Goal: Task Accomplishment & Management: Complete application form

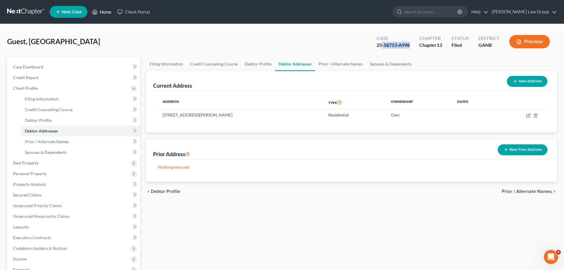
click at [102, 14] on link "Home" at bounding box center [101, 12] width 25 height 11
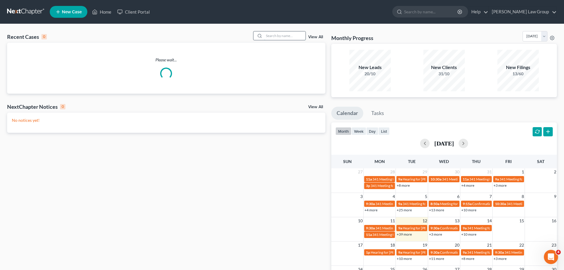
click at [294, 31] on input "search" at bounding box center [284, 35] width 41 height 9
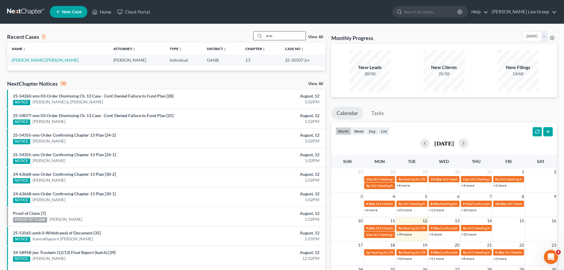
drag, startPoint x: 286, startPoint y: 43, endPoint x: 291, endPoint y: 37, distance: 6.9
click at [286, 43] on th "Case No unfold_more expand_more expand_less" at bounding box center [303, 49] width 45 height 12
drag, startPoint x: 290, startPoint y: 37, endPoint x: 232, endPoint y: 27, distance: 59.0
click at [232, 27] on div "Recent Cases 1 arac View All Name unfold_more expand_more expand_less Attorney …" at bounding box center [282, 177] width 564 height 307
type input "[PERSON_NAME]"
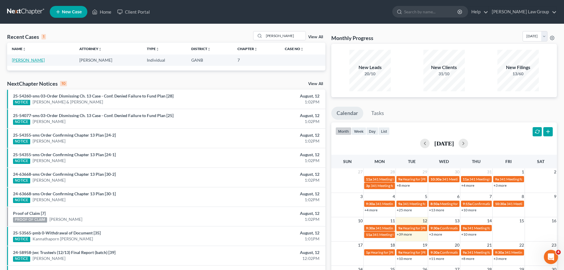
click at [36, 59] on link "[PERSON_NAME]" at bounding box center [28, 59] width 33 height 5
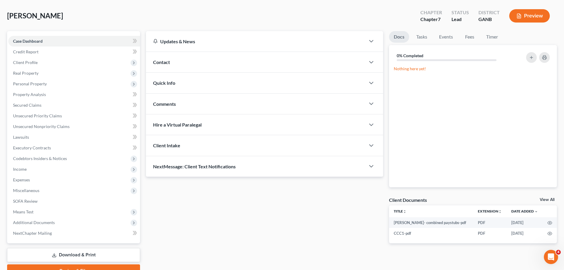
scroll to position [56, 0]
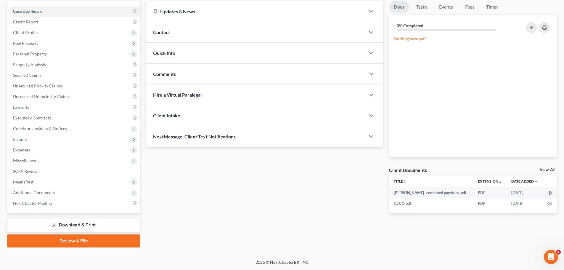
click at [100, 224] on link "Download & Print" at bounding box center [73, 225] width 133 height 14
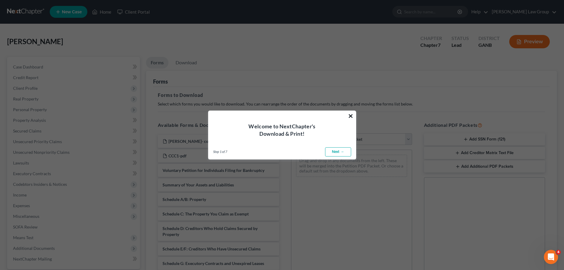
click at [352, 114] on button "×" at bounding box center [351, 115] width 6 height 9
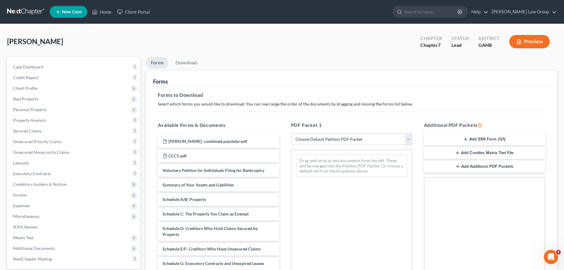
click at [323, 139] on select "Choose Default Petition PDF Packet Complete Bankruptcy Petition (all forms and …" at bounding box center [351, 139] width 121 height 12
select select "0"
click at [291, 133] on select "Choose Default Petition PDF Packet Complete Bankruptcy Petition (all forms and …" at bounding box center [351, 139] width 121 height 12
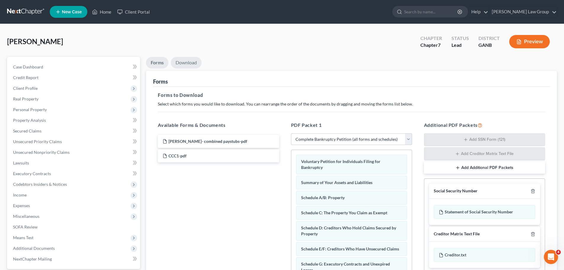
click at [182, 62] on link "Download" at bounding box center [186, 63] width 31 height 12
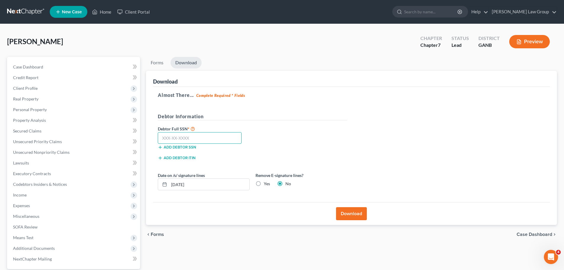
click at [204, 137] on input "text" at bounding box center [200, 138] width 84 height 12
paste input "248-61-1730"
type input "248-61-1730"
click at [357, 214] on button "Download" at bounding box center [351, 213] width 31 height 13
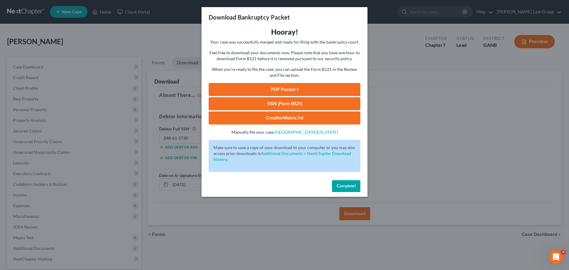
click at [295, 91] on link "PDF Packet 1" at bounding box center [285, 89] width 152 height 13
click at [344, 190] on button "Complete!" at bounding box center [346, 186] width 28 height 12
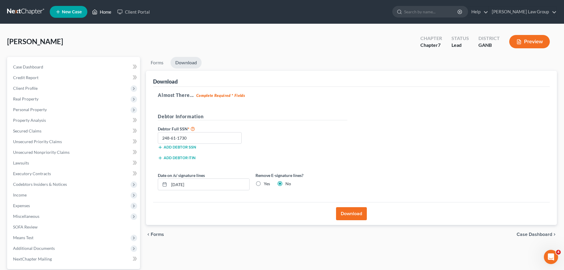
click at [105, 14] on link "Home" at bounding box center [101, 12] width 25 height 11
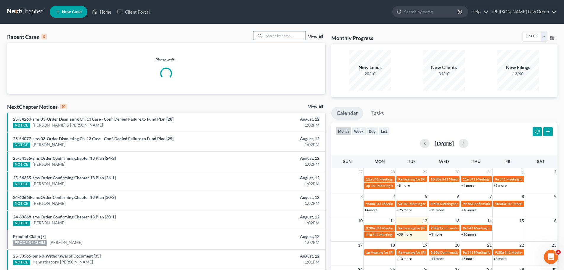
click at [297, 37] on input "search" at bounding box center [284, 35] width 41 height 9
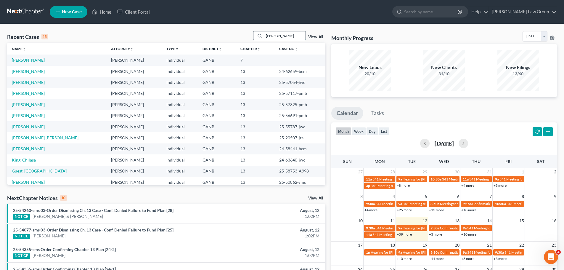
type input "[PERSON_NAME]"
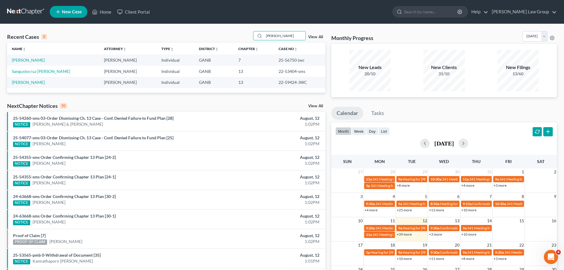
click at [22, 55] on td "[PERSON_NAME]" at bounding box center [53, 60] width 92 height 11
click at [30, 59] on link "[PERSON_NAME]" at bounding box center [28, 59] width 33 height 5
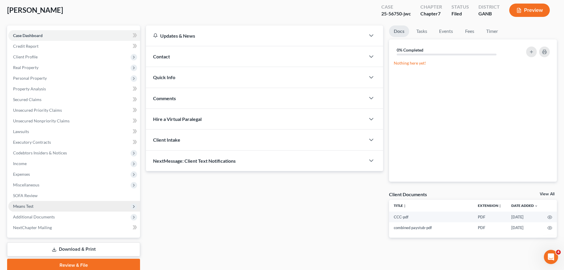
scroll to position [56, 0]
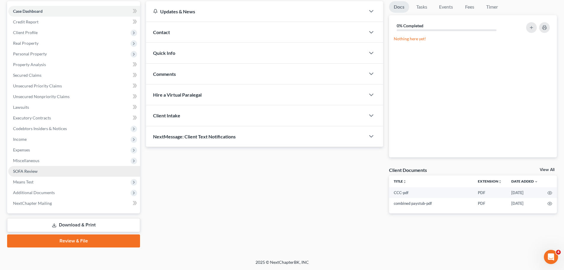
click at [45, 171] on link "SOFA Review" at bounding box center [74, 171] width 132 height 11
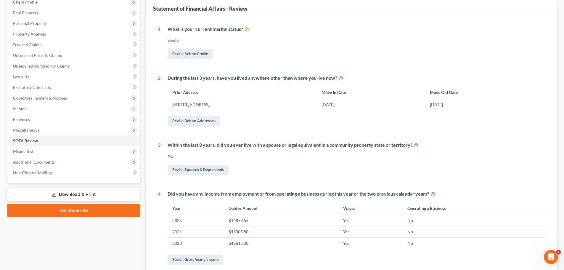
scroll to position [148, 0]
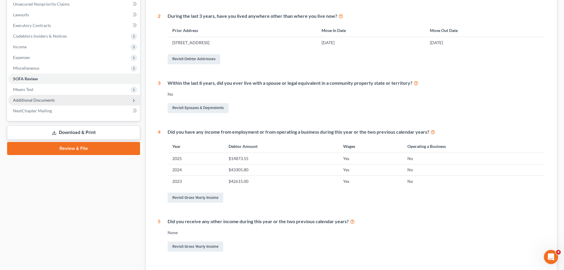
click at [47, 98] on span "Additional Documents" at bounding box center [34, 99] width 42 height 5
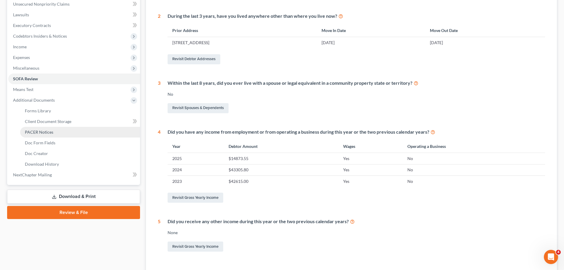
click at [47, 131] on span "PACER Notices" at bounding box center [39, 131] width 28 height 5
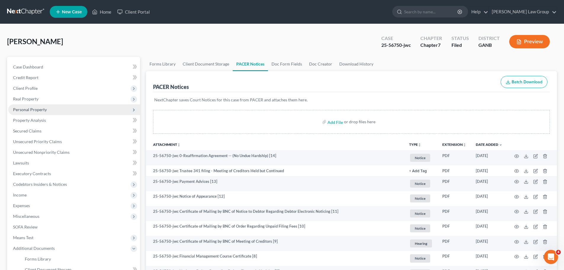
click at [30, 110] on span "Personal Property" at bounding box center [30, 109] width 34 height 5
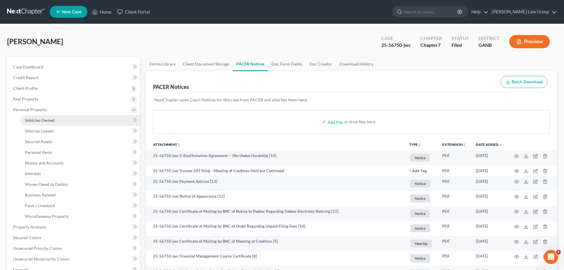
click at [48, 122] on span "Vehicles Owned" at bounding box center [40, 120] width 30 height 5
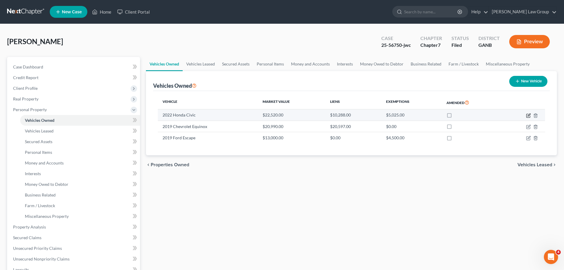
click at [527, 115] on icon "button" at bounding box center [529, 116] width 4 height 4
select select "0"
select select "4"
select select "2"
select select "3"
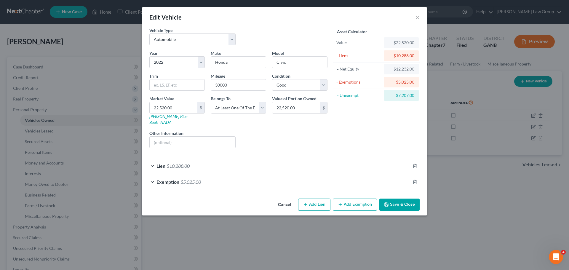
click at [411, 177] on div at bounding box center [418, 181] width 17 height 9
click at [414, 180] on icon "button" at bounding box center [414, 182] width 3 height 4
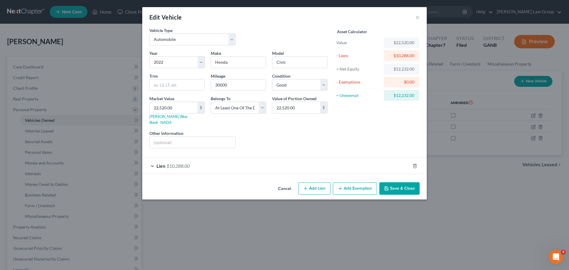
click at [390, 182] on button "Save & Close" at bounding box center [399, 188] width 40 height 12
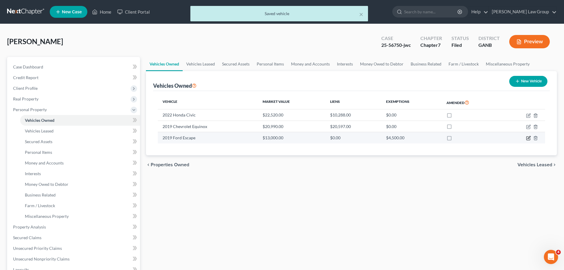
click at [529, 137] on icon "button" at bounding box center [529, 137] width 3 height 3
select select "0"
select select "7"
select select "2"
select select "0"
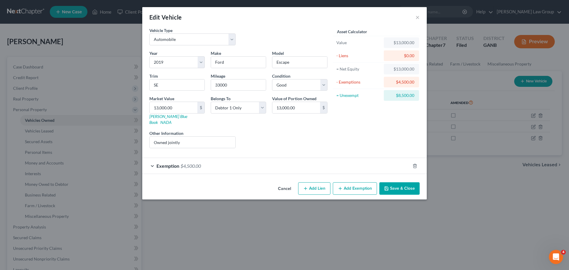
click at [354, 182] on button "Add Exemption" at bounding box center [355, 188] width 44 height 12
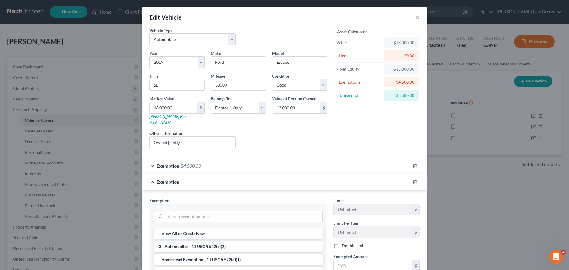
drag, startPoint x: 186, startPoint y: 239, endPoint x: 206, endPoint y: 238, distance: 19.9
click at [185, 241] on li "3 - Automobiles - 11 USC § 522(d)(2)" at bounding box center [238, 246] width 169 height 11
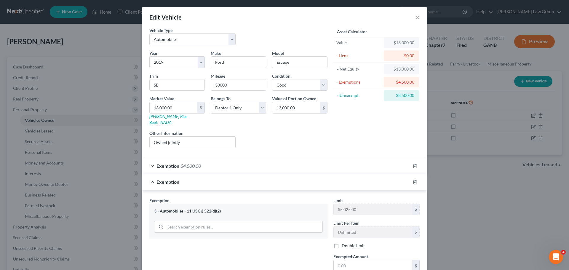
drag, startPoint x: 344, startPoint y: 258, endPoint x: 345, endPoint y: 251, distance: 7.3
click at [344, 260] on input "text" at bounding box center [373, 265] width 78 height 11
type input "5"
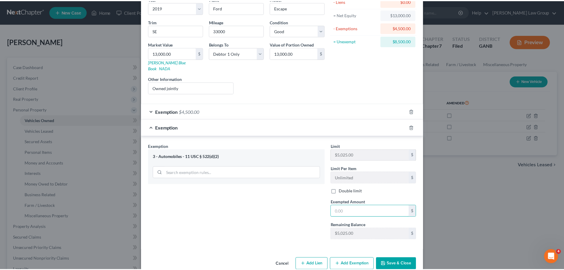
scroll to position [59, 0]
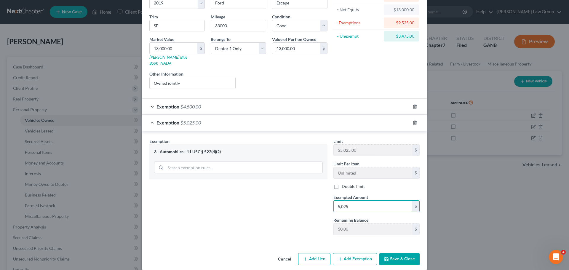
type input "5,025"
click at [409, 256] on button "Save & Close" at bounding box center [399, 259] width 40 height 12
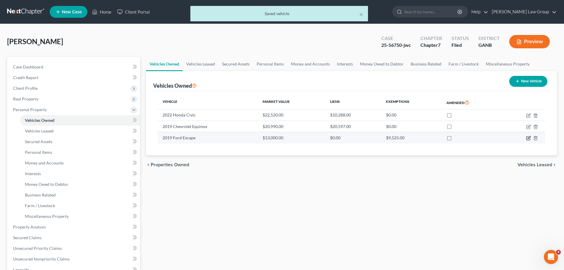
click at [529, 136] on icon "button" at bounding box center [528, 138] width 5 height 5
select select "0"
select select "7"
select select "2"
select select "0"
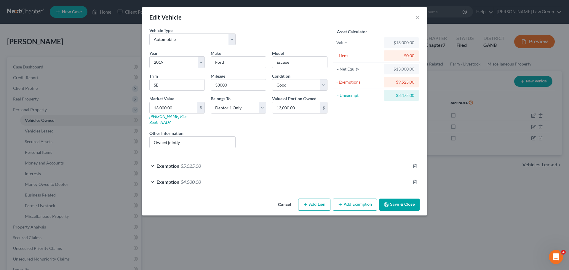
click at [404, 198] on button "Save & Close" at bounding box center [399, 204] width 40 height 12
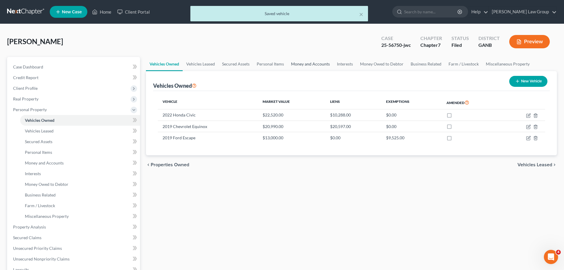
click at [321, 61] on link "Money and Accounts" at bounding box center [311, 64] width 46 height 14
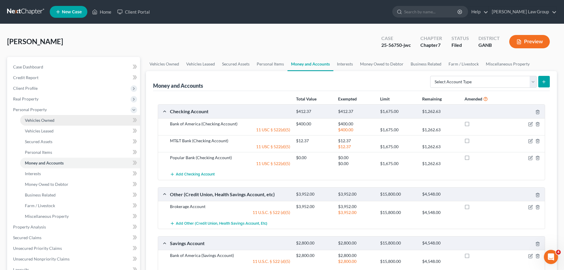
click at [59, 123] on link "Vehicles Owned" at bounding box center [80, 120] width 120 height 11
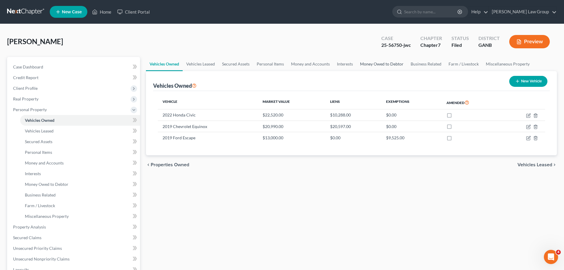
click at [367, 67] on link "Money Owed to Debtor" at bounding box center [382, 64] width 51 height 14
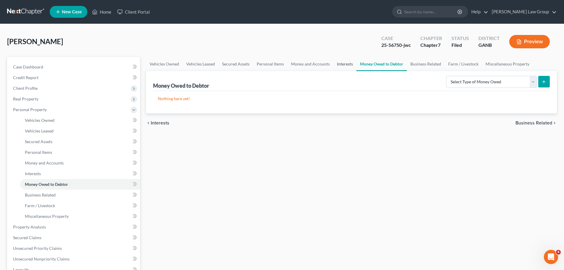
click at [347, 65] on link "Interests" at bounding box center [345, 64] width 23 height 14
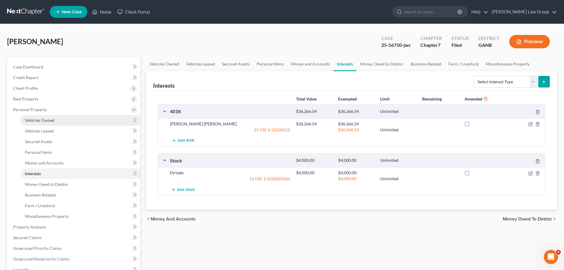
click at [52, 124] on link "Vehicles Owned" at bounding box center [80, 120] width 120 height 11
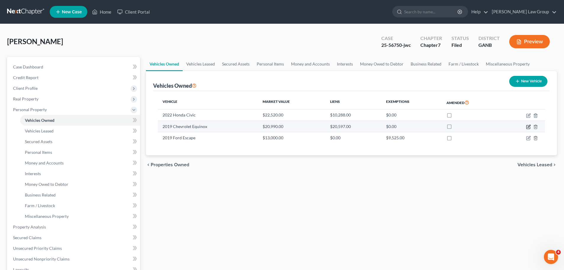
click at [531, 126] on icon "button" at bounding box center [528, 126] width 5 height 5
select select "0"
select select "7"
select select "2"
select select "3"
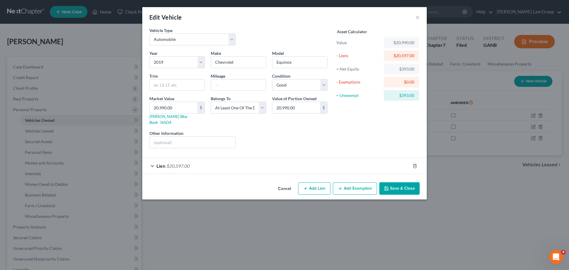
click at [167, 162] on div "Lien $20,597.00" at bounding box center [276, 166] width 268 height 16
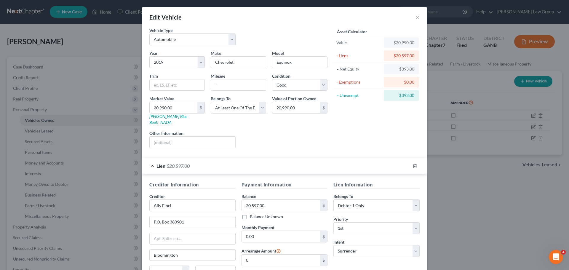
click at [281, 136] on div "Liens Select" at bounding box center [284, 139] width 92 height 18
click at [311, 134] on div "Liens Select" at bounding box center [284, 139] width 92 height 18
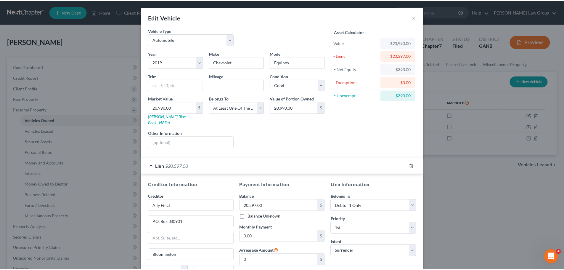
scroll to position [55, 0]
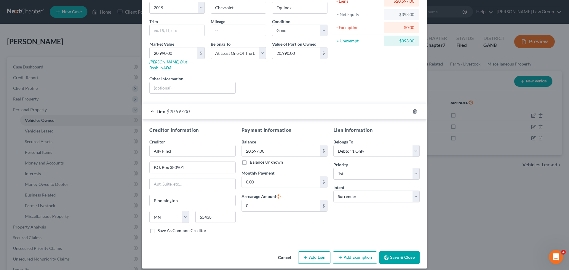
click at [399, 259] on div "Cancel Add Lien Add Lease Add Exemption Save & Close" at bounding box center [284, 259] width 284 height 20
click at [396, 255] on button "Save & Close" at bounding box center [399, 257] width 40 height 12
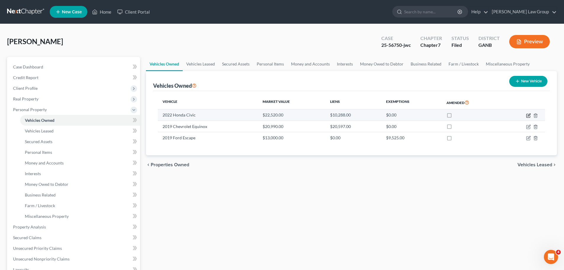
click at [527, 115] on icon "button" at bounding box center [528, 115] width 5 height 5
select select "0"
select select "4"
select select "2"
select select "3"
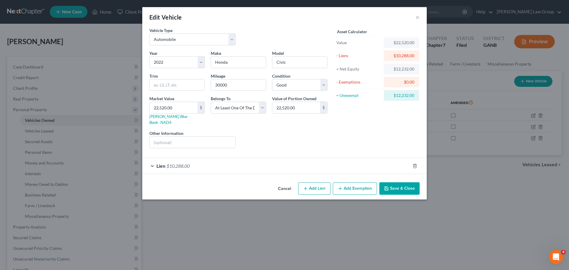
click at [398, 184] on button "Save & Close" at bounding box center [399, 188] width 40 height 12
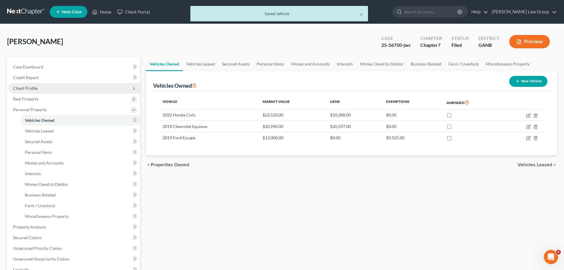
click at [36, 89] on span "Client Profile" at bounding box center [25, 88] width 25 height 5
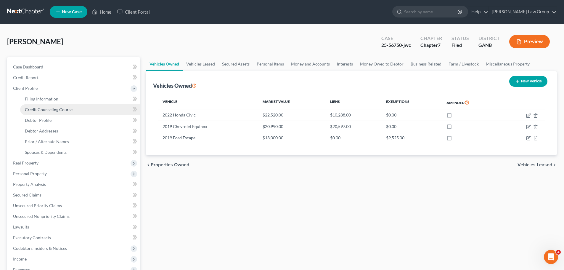
click at [39, 112] on span "Credit Counseling Course" at bounding box center [49, 109] width 48 height 5
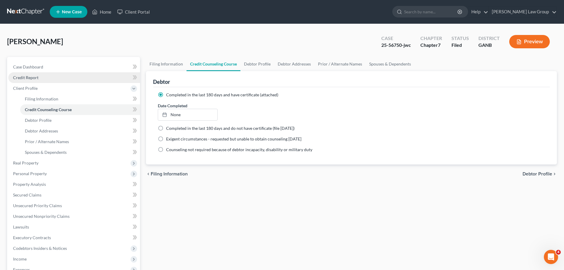
click at [31, 75] on span "Credit Report" at bounding box center [25, 77] width 25 height 5
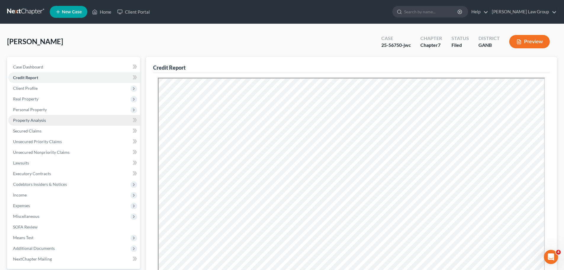
click at [38, 118] on span "Property Analysis" at bounding box center [29, 120] width 33 height 5
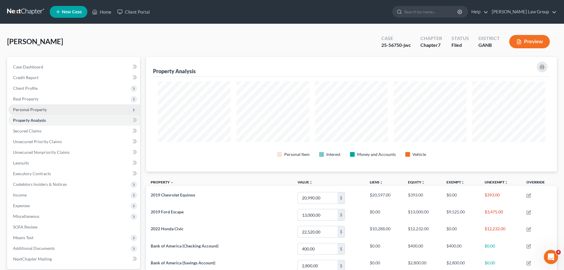
click at [43, 108] on span "Personal Property" at bounding box center [30, 109] width 34 height 5
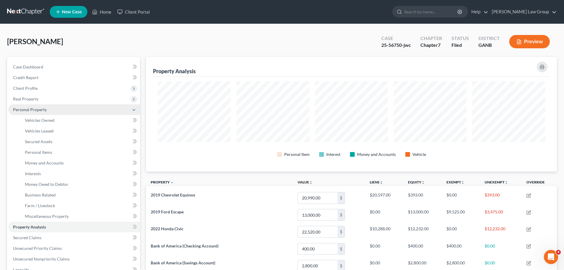
scroll to position [115, 411]
click at [49, 122] on span "Vehicles Owned" at bounding box center [40, 120] width 30 height 5
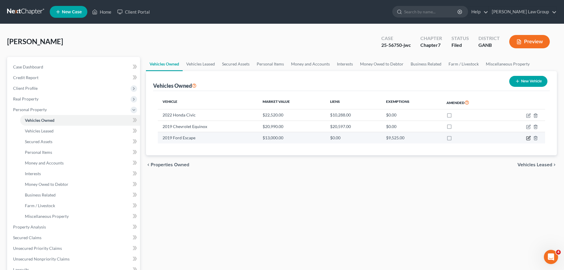
click at [529, 136] on icon "button" at bounding box center [528, 138] width 5 height 5
select select "0"
select select "7"
select select "2"
select select "0"
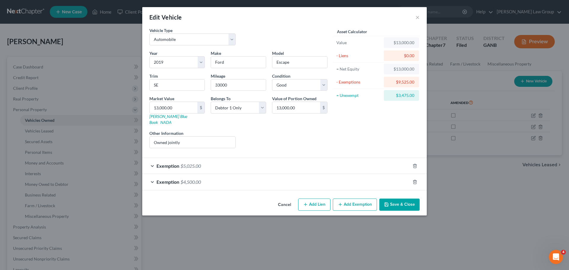
click at [398, 199] on button "Save & Close" at bounding box center [399, 204] width 40 height 12
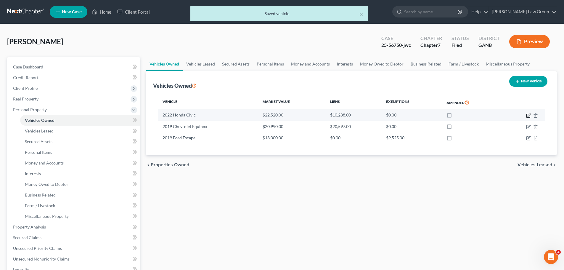
click at [527, 115] on icon "button" at bounding box center [529, 116] width 4 height 4
select select "0"
select select "4"
select select "2"
select select "3"
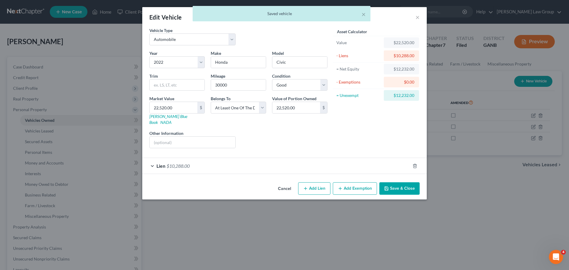
click at [399, 184] on button "Save & Close" at bounding box center [399, 188] width 40 height 12
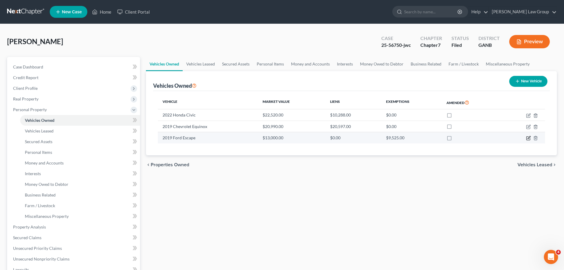
click at [529, 138] on icon "button" at bounding box center [528, 138] width 5 height 5
select select "0"
select select "7"
select select "2"
select select "0"
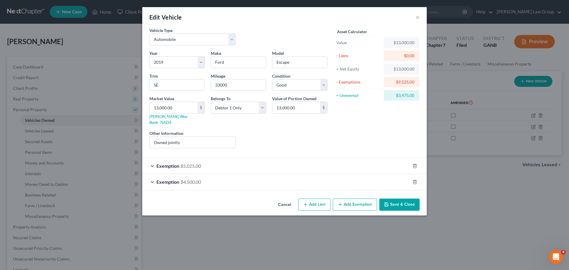
click at [403, 198] on button "Save & Close" at bounding box center [399, 204] width 40 height 12
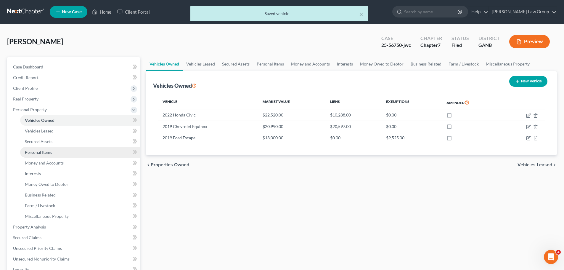
click at [52, 151] on link "Personal Items" at bounding box center [80, 152] width 120 height 11
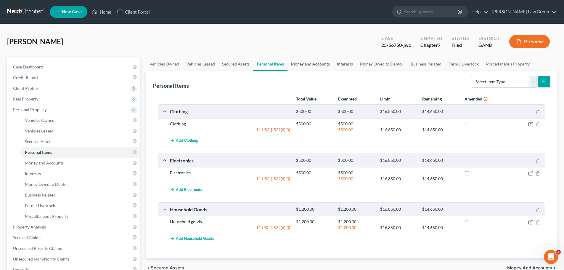
click at [306, 68] on link "Money and Accounts" at bounding box center [311, 64] width 46 height 14
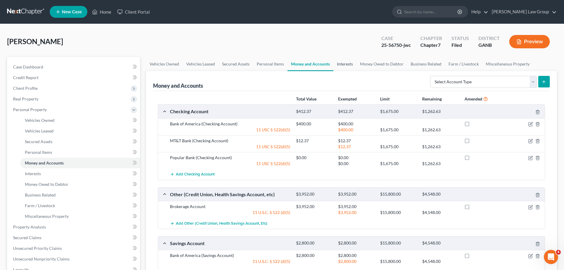
click at [344, 59] on link "Interests" at bounding box center [345, 64] width 23 height 14
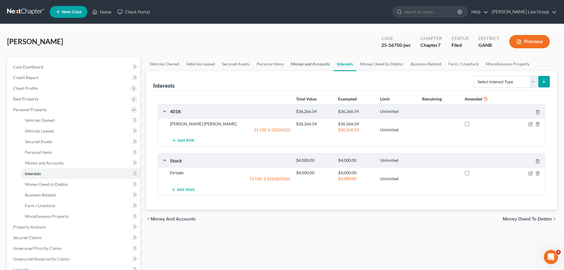
click at [306, 64] on link "Money and Accounts" at bounding box center [311, 64] width 46 height 14
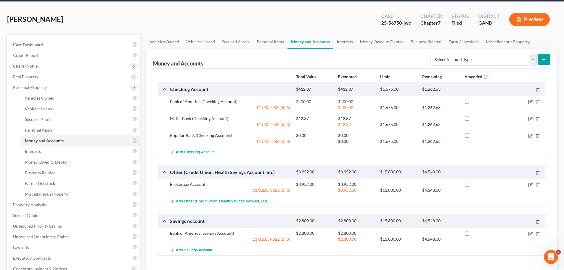
scroll to position [59, 0]
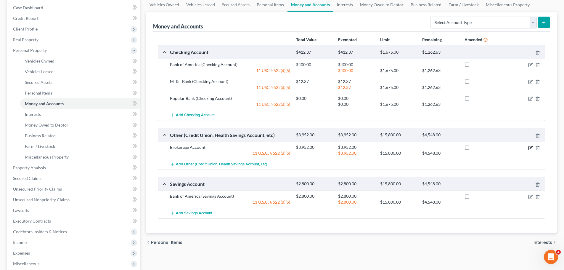
click at [530, 148] on icon "button" at bounding box center [531, 147] width 3 height 3
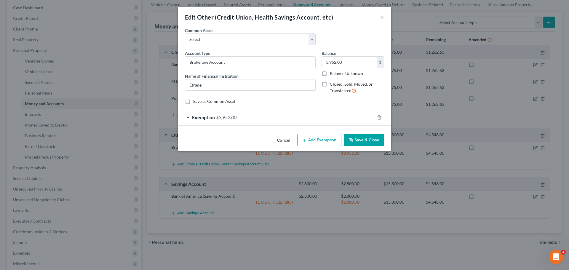
click at [362, 140] on button "Save & Close" at bounding box center [364, 140] width 40 height 12
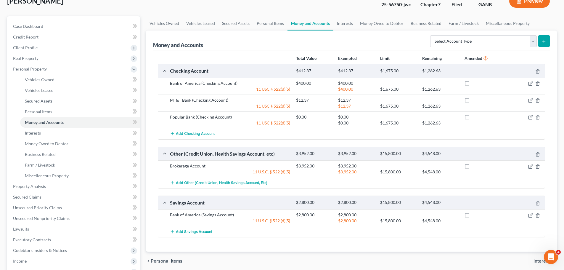
scroll to position [0, 0]
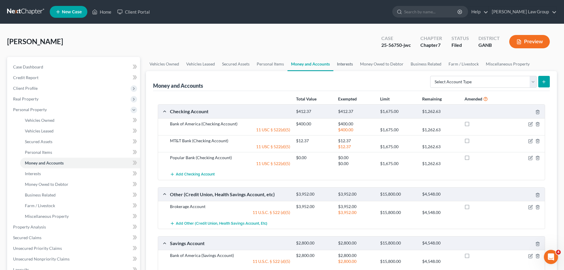
click at [347, 63] on link "Interests" at bounding box center [345, 64] width 23 height 14
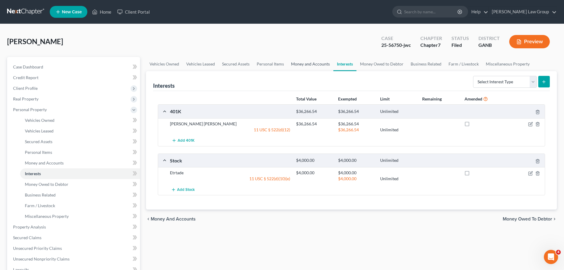
click at [302, 65] on link "Money and Accounts" at bounding box center [311, 64] width 46 height 14
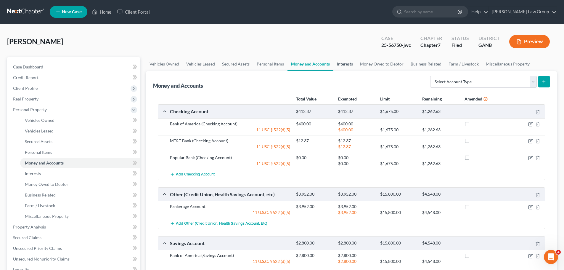
click at [340, 65] on link "Interests" at bounding box center [345, 64] width 23 height 14
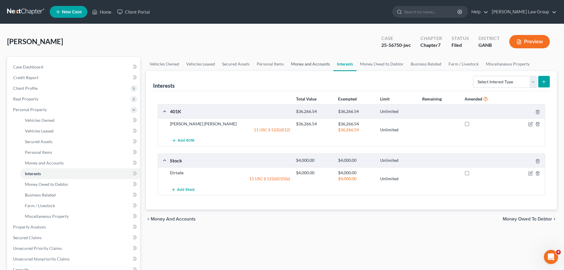
click at [300, 64] on link "Money and Accounts" at bounding box center [311, 64] width 46 height 14
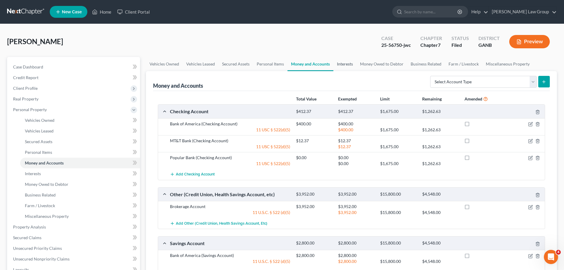
click at [347, 63] on link "Interests" at bounding box center [345, 64] width 23 height 14
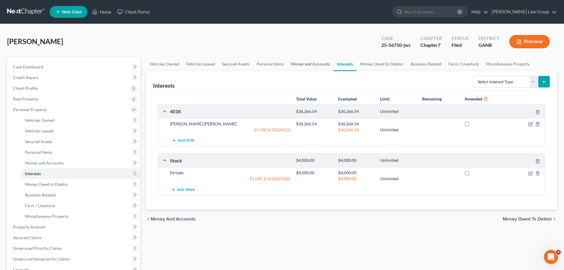
click at [299, 68] on link "Money and Accounts" at bounding box center [311, 64] width 46 height 14
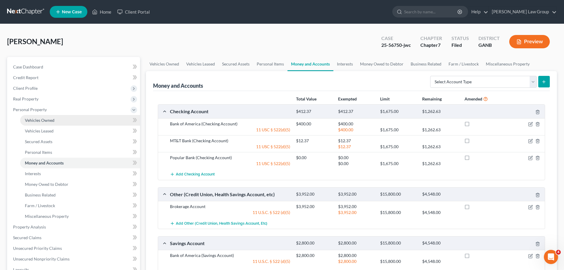
click at [49, 118] on span "Vehicles Owned" at bounding box center [40, 120] width 30 height 5
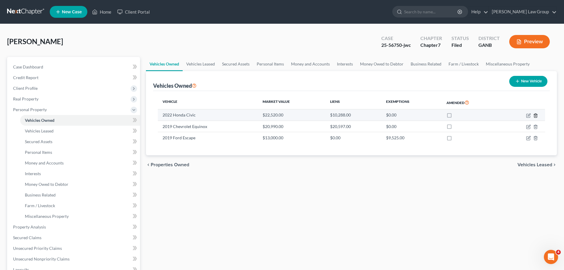
click at [536, 113] on icon "button" at bounding box center [535, 115] width 3 height 4
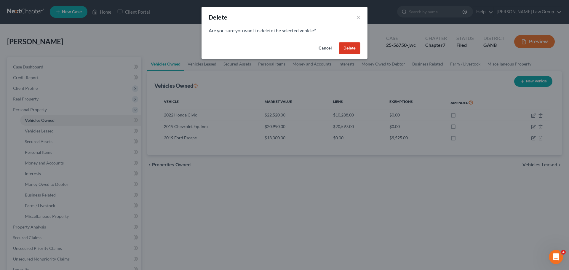
click at [347, 47] on button "Delete" at bounding box center [350, 48] width 22 height 12
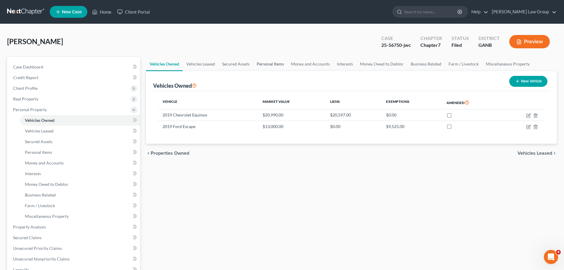
click at [266, 62] on link "Personal Items" at bounding box center [270, 64] width 34 height 14
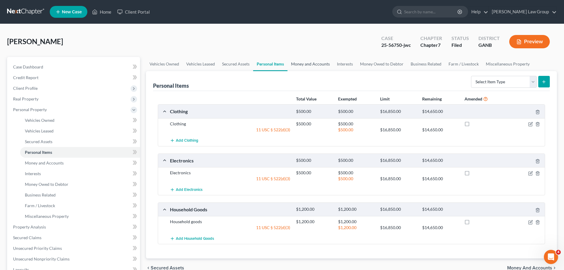
click at [317, 65] on link "Money and Accounts" at bounding box center [311, 64] width 46 height 14
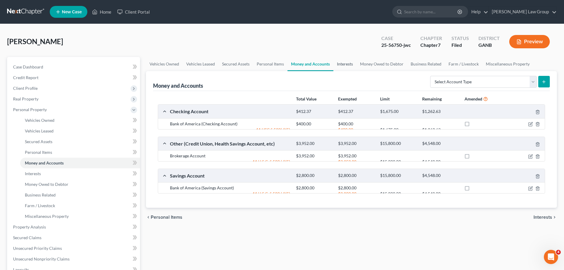
click at [341, 64] on link "Interests" at bounding box center [345, 64] width 23 height 14
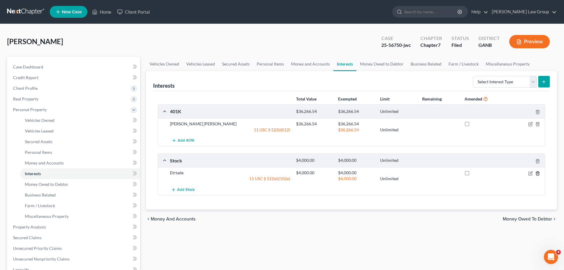
click at [538, 172] on icon "button" at bounding box center [538, 173] width 5 height 5
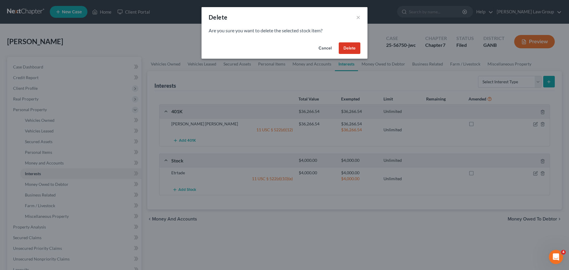
click at [351, 48] on button "Delete" at bounding box center [350, 48] width 22 height 12
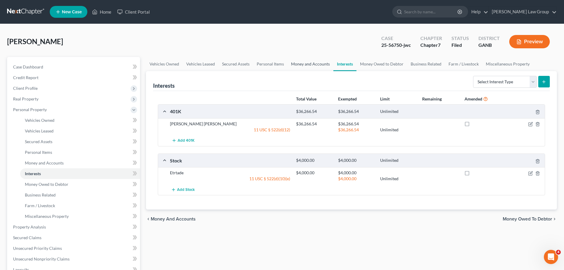
click at [300, 65] on link "Money and Accounts" at bounding box center [311, 64] width 46 height 14
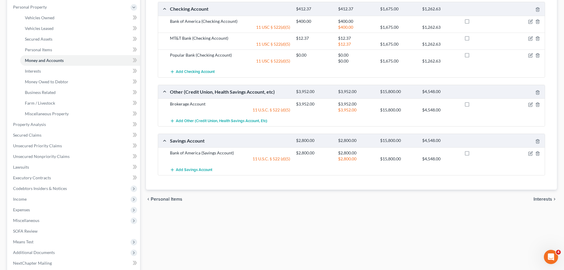
scroll to position [89, 0]
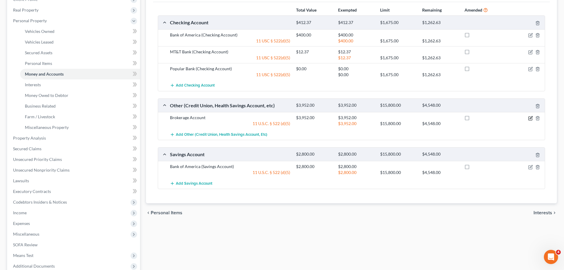
click at [530, 118] on icon "button" at bounding box center [530, 118] width 5 height 5
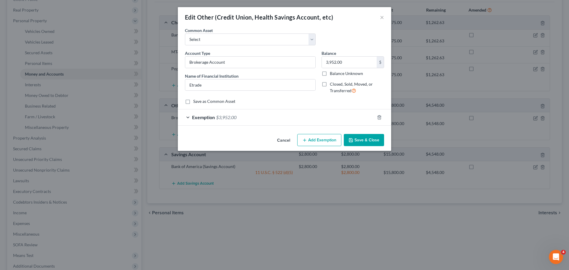
click at [367, 141] on button "Save & Close" at bounding box center [364, 140] width 40 height 12
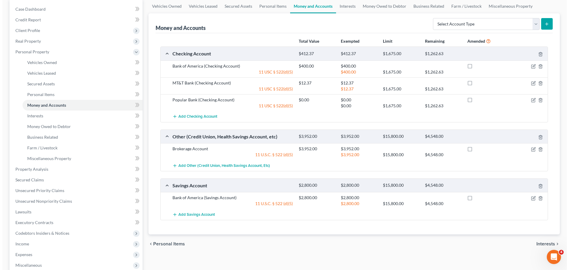
scroll to position [0, 0]
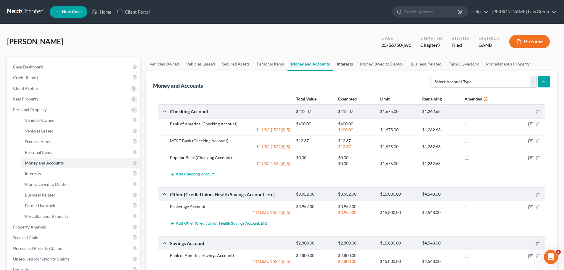
click at [344, 62] on link "Interests" at bounding box center [345, 64] width 23 height 14
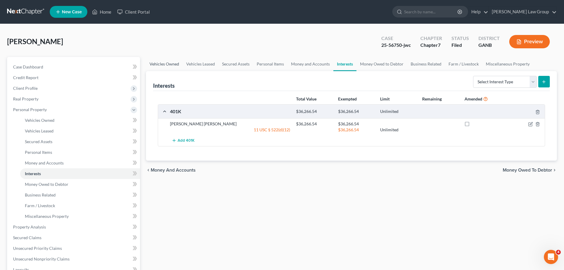
click at [166, 64] on link "Vehicles Owned" at bounding box center [164, 64] width 37 height 14
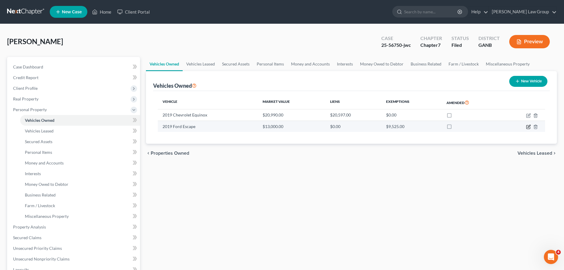
click at [529, 128] on icon "button" at bounding box center [528, 126] width 5 height 5
select select "0"
select select "7"
select select "2"
select select "0"
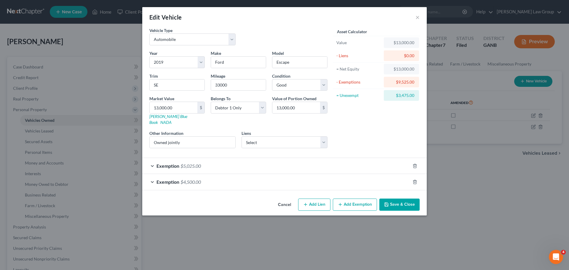
click at [162, 179] on span "Exemption" at bounding box center [167, 182] width 23 height 6
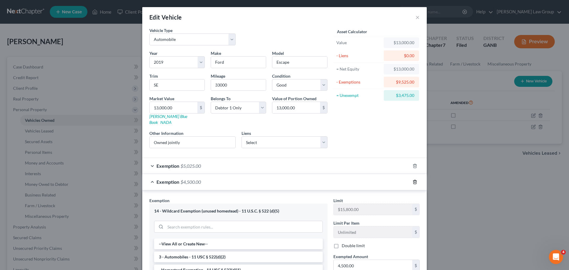
click at [413, 181] on polyline "button" at bounding box center [415, 181] width 4 height 0
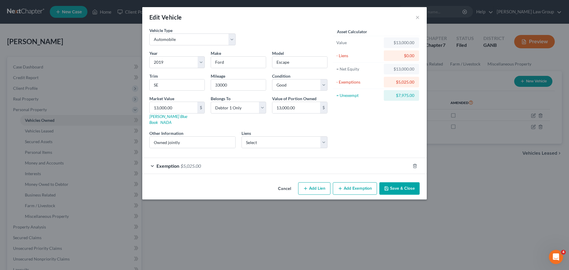
click at [353, 182] on button "Add Exemption" at bounding box center [355, 188] width 44 height 12
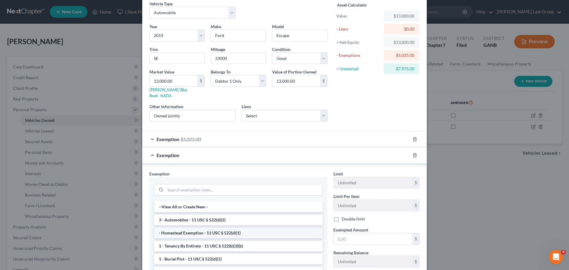
scroll to position [59, 0]
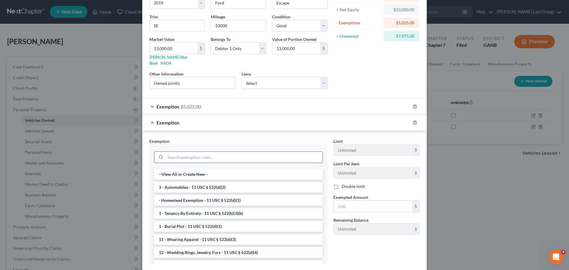
click at [177, 152] on input "search" at bounding box center [243, 157] width 157 height 11
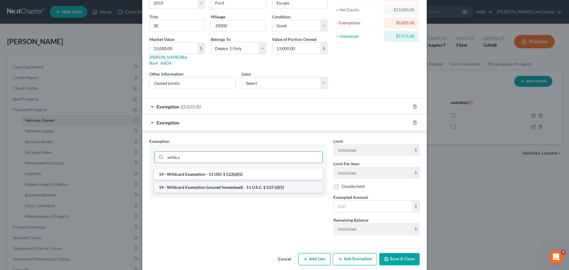
type input "wildca"
click at [240, 182] on li "14 - Wildcard Exemption (unused homestead) - 11 U.S.C. § 522 (d)(5)" at bounding box center [238, 187] width 169 height 11
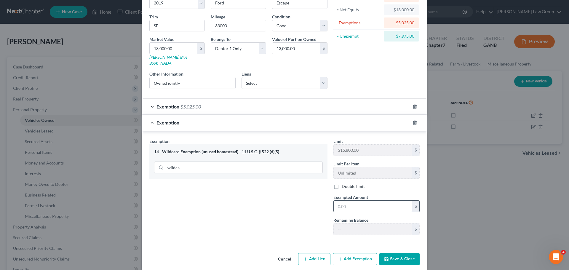
click at [367, 201] on input "text" at bounding box center [373, 206] width 78 height 11
type input "7"
click at [408, 253] on button "Save & Close" at bounding box center [399, 259] width 40 height 12
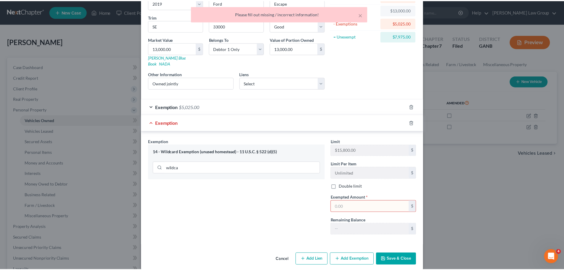
scroll to position [0, 0]
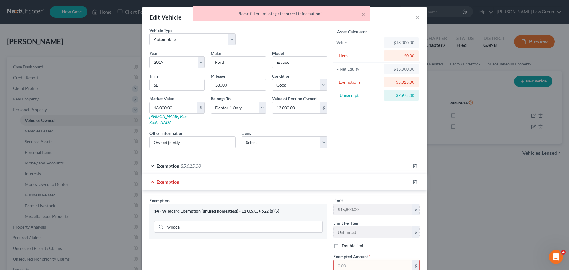
click at [416, 15] on div "× Please fill out missing / incorrect information!" at bounding box center [281, 15] width 569 height 18
click at [415, 16] on div "× Please fill out missing / incorrect information!" at bounding box center [281, 15] width 569 height 18
click at [365, 16] on button "×" at bounding box center [363, 14] width 4 height 7
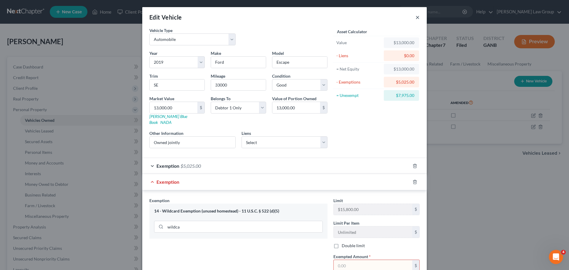
click at [415, 18] on button "×" at bounding box center [417, 17] width 4 height 7
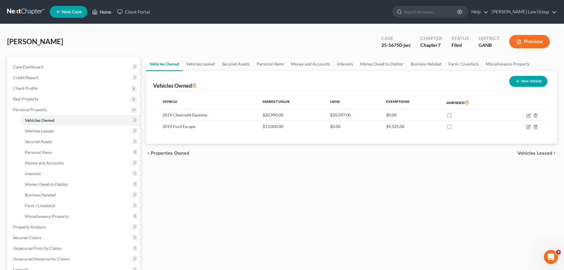
click at [105, 12] on link "Home" at bounding box center [101, 12] width 25 height 11
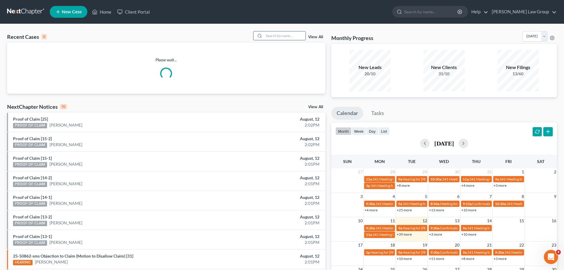
click at [281, 36] on input "search" at bounding box center [284, 35] width 41 height 9
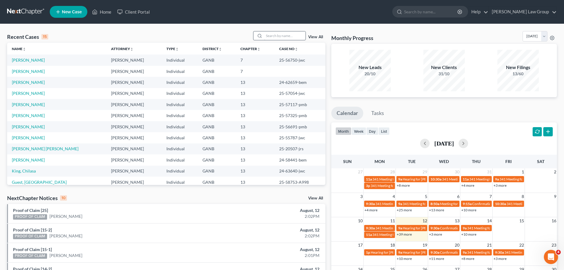
drag, startPoint x: 266, startPoint y: 31, endPoint x: 276, endPoint y: 38, distance: 12.2
click at [266, 31] on div at bounding box center [279, 35] width 53 height 9
click at [277, 38] on input "search" at bounding box center [284, 35] width 41 height 9
type input "ventus"
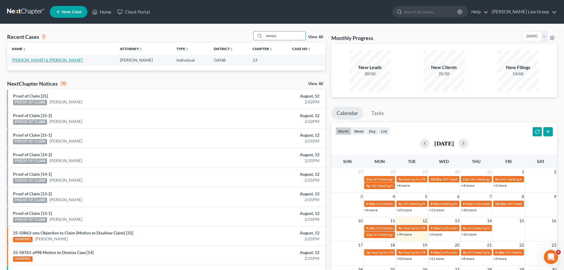
click at [21, 58] on link "[PERSON_NAME] & [PERSON_NAME]'" at bounding box center [47, 59] width 71 height 5
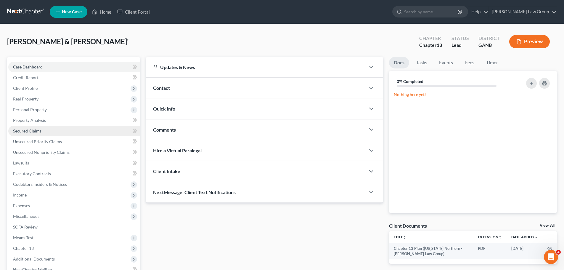
click at [38, 129] on span "Secured Claims" at bounding box center [27, 130] width 28 height 5
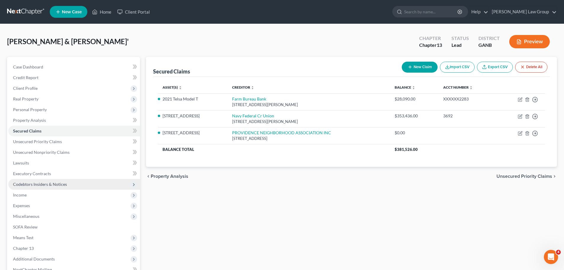
click at [45, 188] on span "Codebtors Insiders & Notices" at bounding box center [74, 184] width 132 height 11
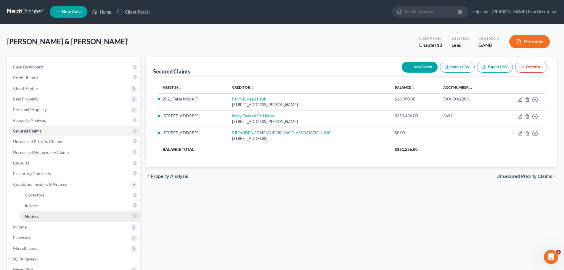
click at [49, 212] on link "Notices" at bounding box center [80, 216] width 120 height 11
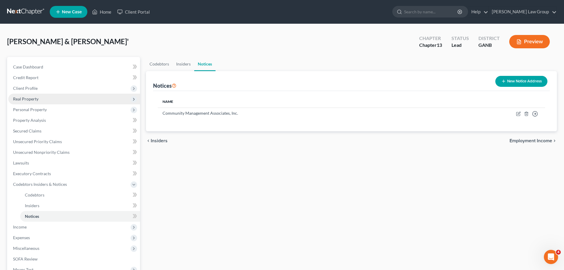
click at [33, 97] on span "Real Property" at bounding box center [25, 98] width 25 height 5
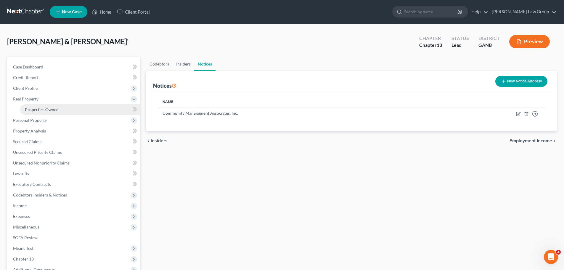
click at [72, 111] on link "Properties Owned" at bounding box center [80, 109] width 120 height 11
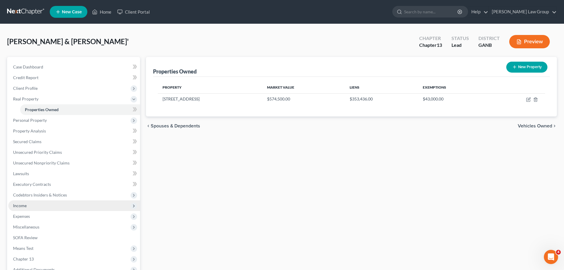
click at [44, 208] on span "Income" at bounding box center [74, 205] width 132 height 11
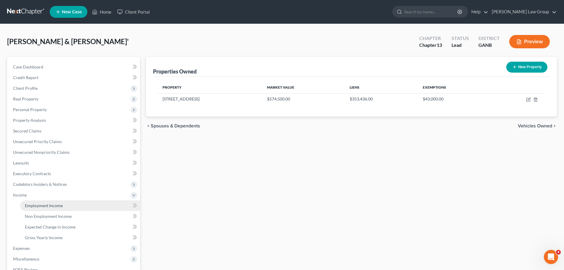
click at [90, 206] on link "Employment Income" at bounding box center [80, 205] width 120 height 11
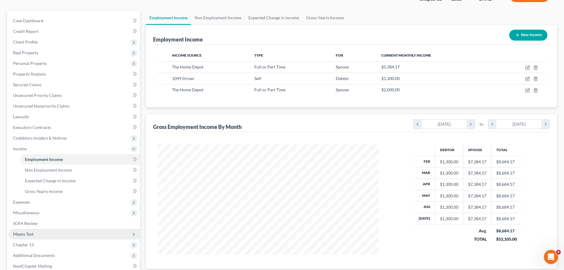
scroll to position [89, 0]
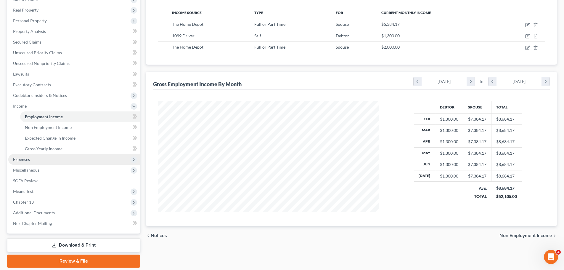
click at [55, 156] on span "Expenses" at bounding box center [74, 159] width 132 height 11
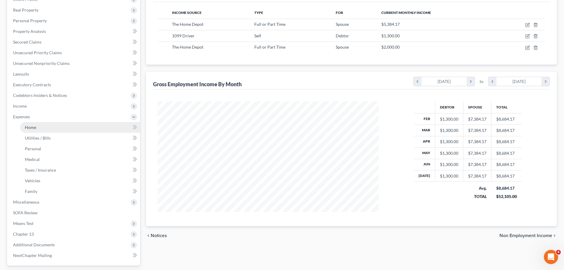
click at [52, 125] on link "Home" at bounding box center [80, 127] width 120 height 11
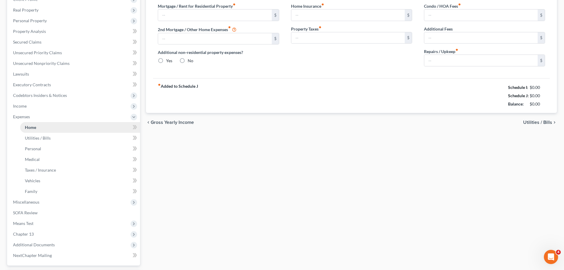
scroll to position [12, 0]
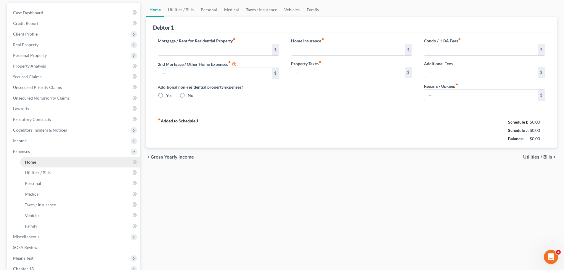
type input "2,500.00"
type input "0.00"
radio input "true"
type input "0.00"
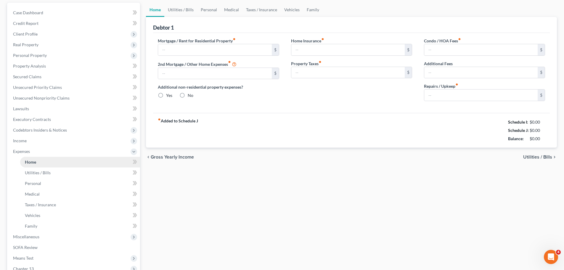
type input "50.00"
type input "0.00"
type input "150.00"
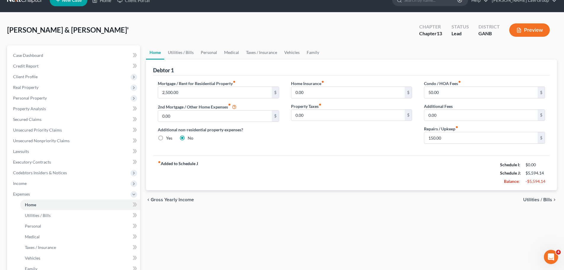
scroll to position [0, 0]
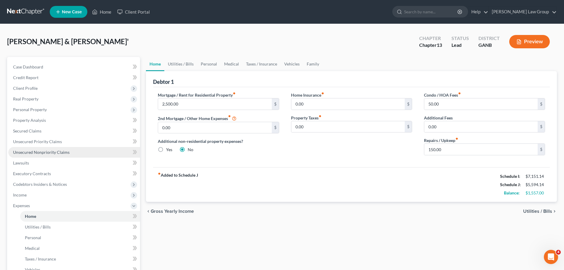
click at [59, 153] on span "Unsecured Nonpriority Claims" at bounding box center [41, 152] width 57 height 5
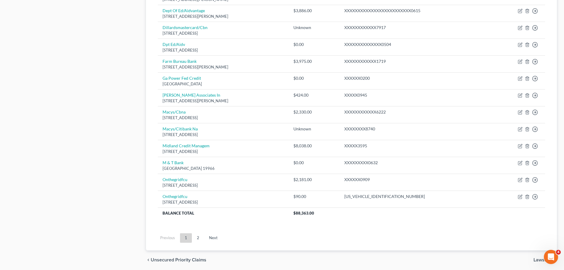
scroll to position [414, 0]
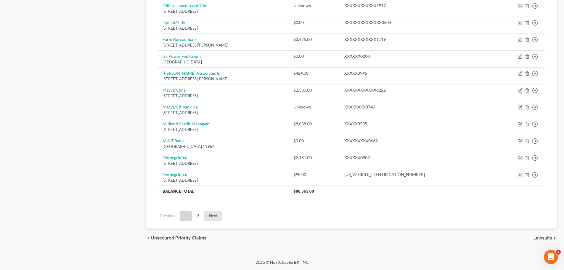
click at [213, 217] on link "Next" at bounding box center [213, 215] width 18 height 9
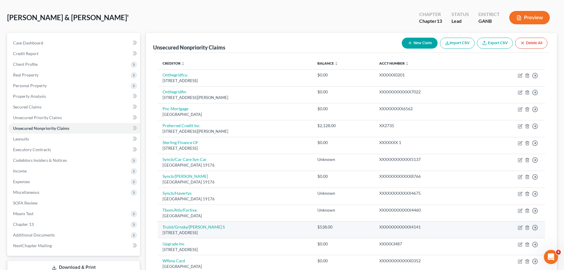
scroll to position [21, 0]
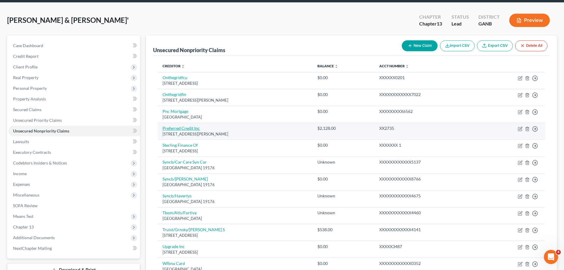
click at [184, 128] on link "Preferred Credit Inc" at bounding box center [181, 128] width 37 height 5
select select "24"
select select "2"
select select "0"
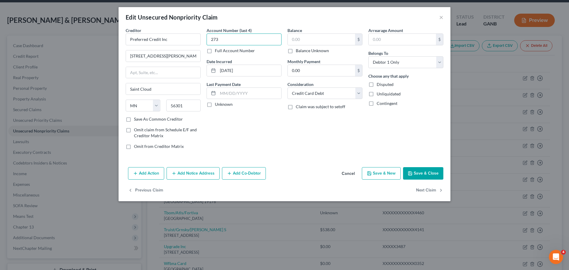
type input "2735"
click at [315, 42] on input "text" at bounding box center [321, 39] width 67 height 11
type input "0.00"
click at [376, 83] on label "Disputed" at bounding box center [384, 84] width 17 height 6
click at [379, 83] on input "Disputed" at bounding box center [381, 83] width 4 height 4
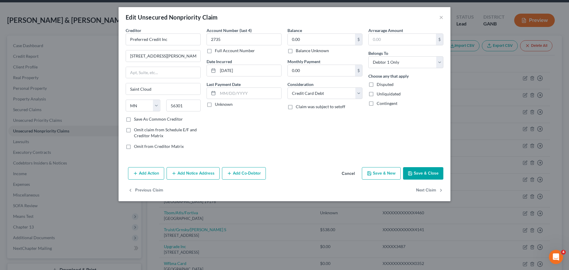
checkbox input "true"
click at [426, 174] on button "Save & Close" at bounding box center [423, 173] width 40 height 12
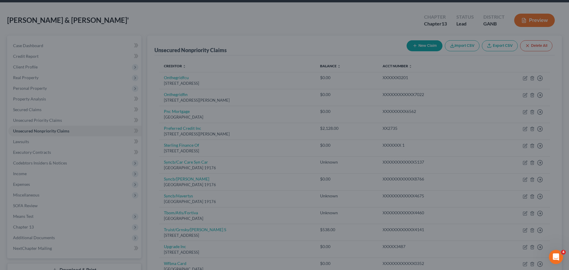
type input "0"
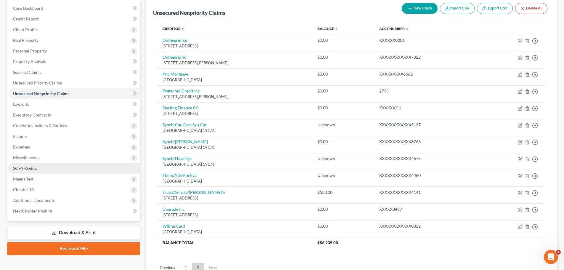
scroll to position [59, 0]
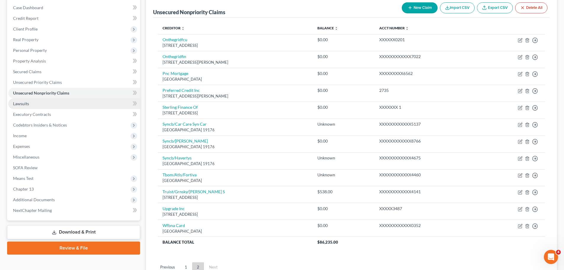
click at [39, 101] on link "Lawsuits" at bounding box center [74, 103] width 132 height 11
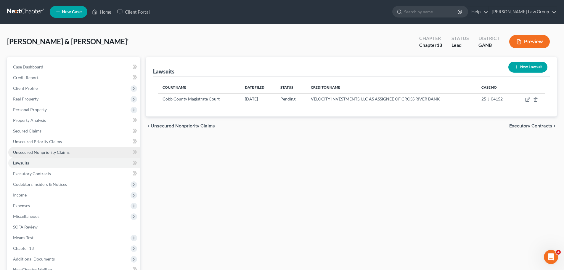
click at [84, 154] on link "Unsecured Nonpriority Claims" at bounding box center [74, 152] width 132 height 11
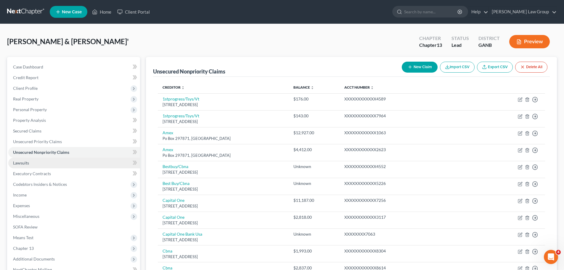
click at [47, 165] on link "Lawsuits" at bounding box center [74, 163] width 132 height 11
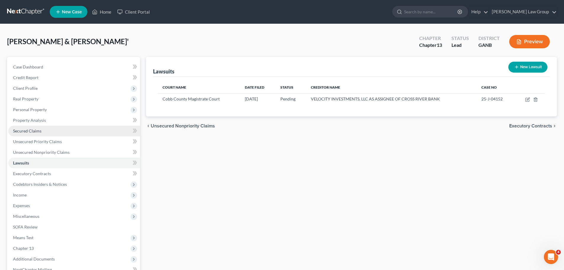
click at [33, 129] on span "Secured Claims" at bounding box center [27, 130] width 28 height 5
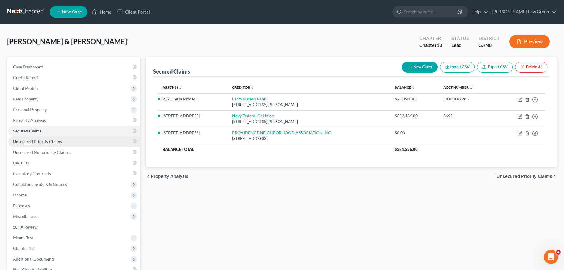
click at [64, 145] on link "Unsecured Priority Claims" at bounding box center [74, 141] width 132 height 11
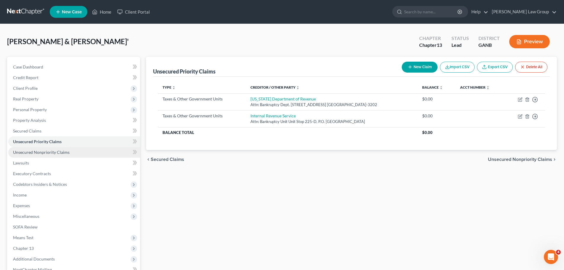
click at [43, 154] on span "Unsecured Nonpriority Claims" at bounding box center [41, 152] width 57 height 5
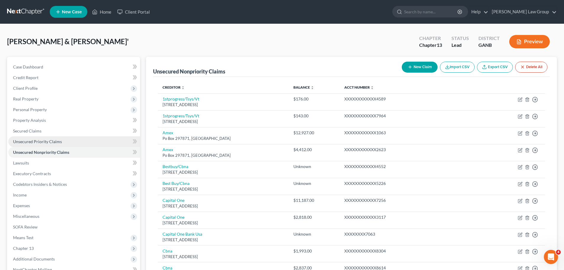
click at [52, 144] on span "Unsecured Priority Claims" at bounding box center [37, 141] width 49 height 5
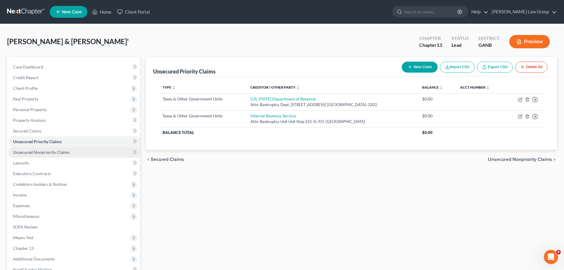
click at [44, 153] on span "Unsecured Nonpriority Claims" at bounding box center [41, 152] width 57 height 5
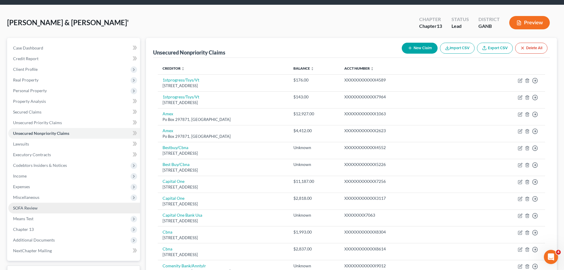
scroll to position [30, 0]
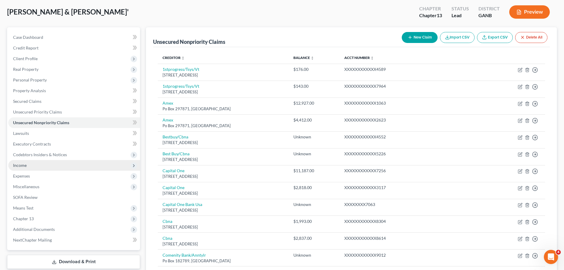
click at [26, 165] on span "Income" at bounding box center [20, 165] width 14 height 5
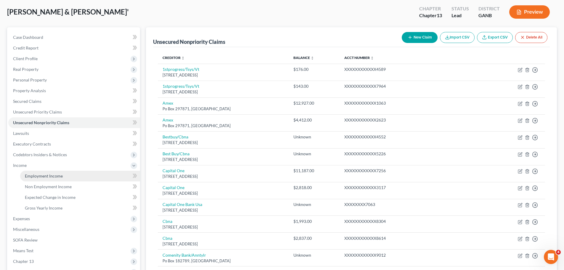
click at [55, 175] on span "Employment Income" at bounding box center [44, 175] width 38 height 5
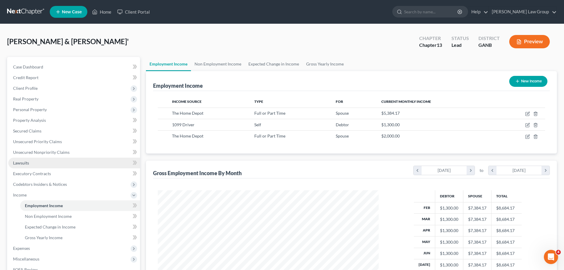
scroll to position [110, 233]
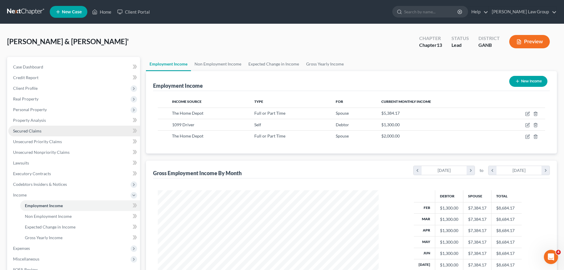
click at [31, 133] on span "Secured Claims" at bounding box center [27, 130] width 28 height 5
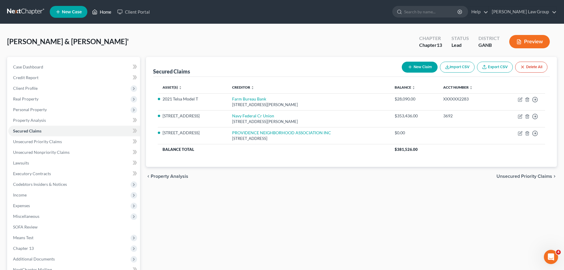
click at [101, 8] on link "Home" at bounding box center [101, 12] width 25 height 11
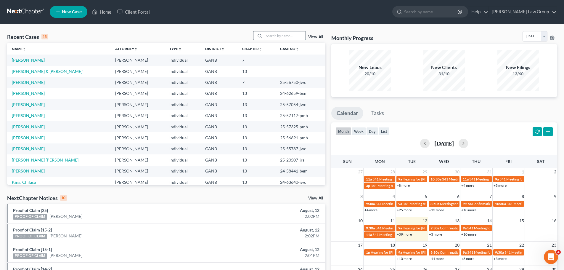
click at [278, 34] on input "search" at bounding box center [284, 35] width 41 height 9
type input "[PERSON_NAME]"
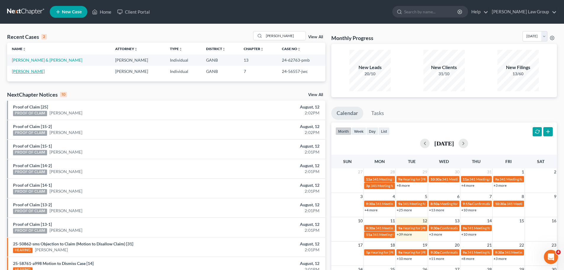
click at [19, 71] on link "[PERSON_NAME]" at bounding box center [28, 71] width 33 height 5
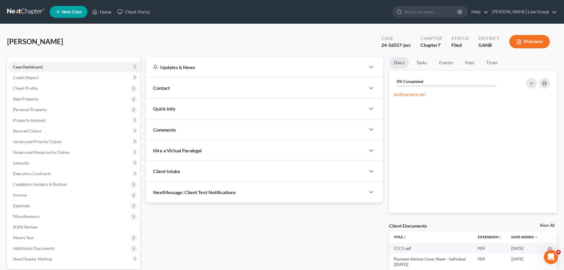
scroll to position [56, 0]
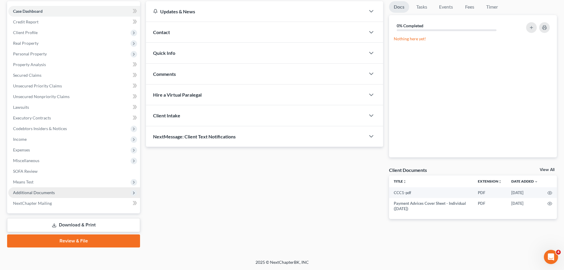
click at [59, 194] on span "Additional Documents" at bounding box center [74, 192] width 132 height 11
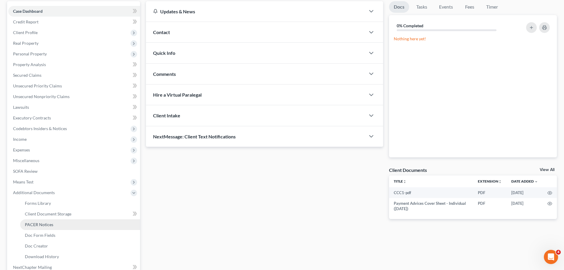
click at [60, 225] on link "PACER Notices" at bounding box center [80, 224] width 120 height 11
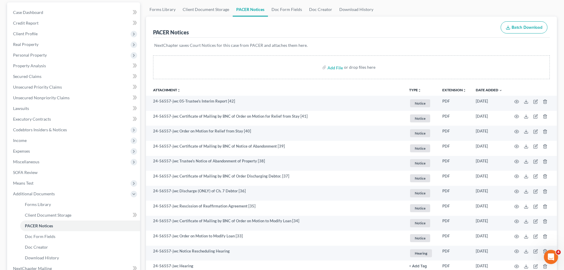
scroll to position [59, 0]
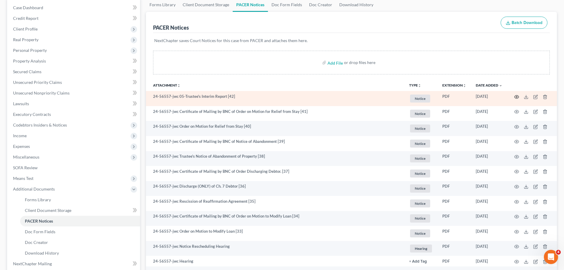
click at [517, 96] on icon "button" at bounding box center [517, 96] width 5 height 5
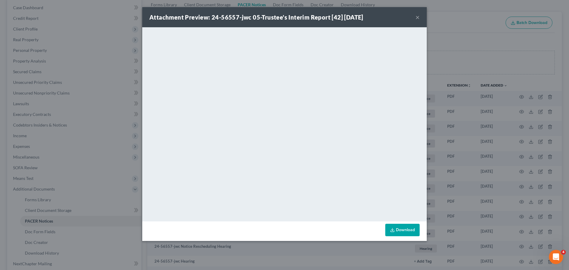
click at [419, 16] on button "×" at bounding box center [417, 17] width 4 height 7
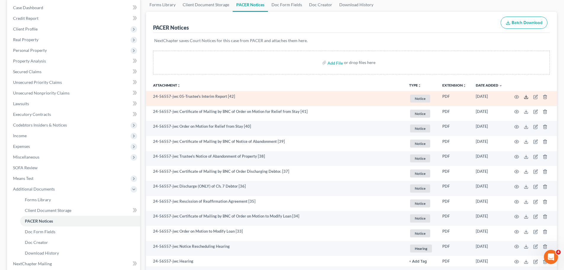
click at [526, 97] on polyline at bounding box center [526, 96] width 2 height 1
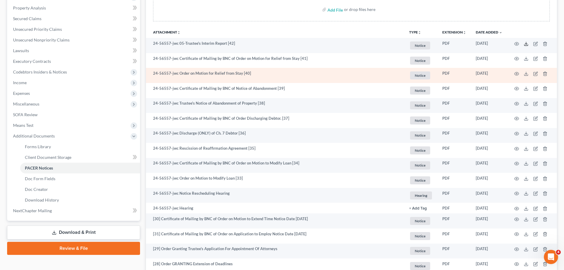
scroll to position [118, 0]
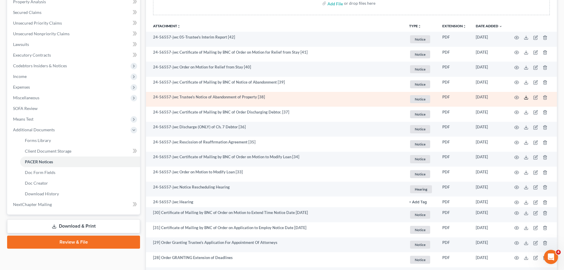
click at [525, 95] on icon at bounding box center [526, 97] width 5 height 5
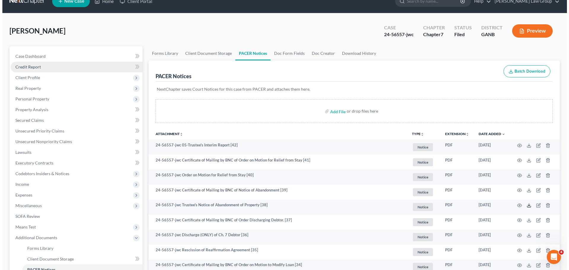
scroll to position [0, 0]
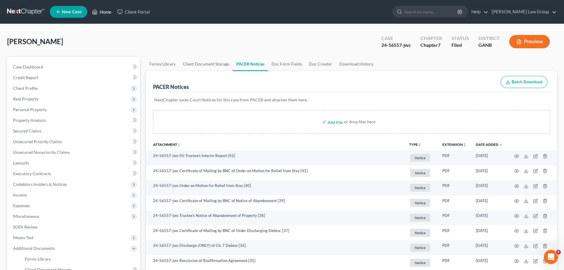
click at [104, 10] on link "Home" at bounding box center [101, 12] width 25 height 11
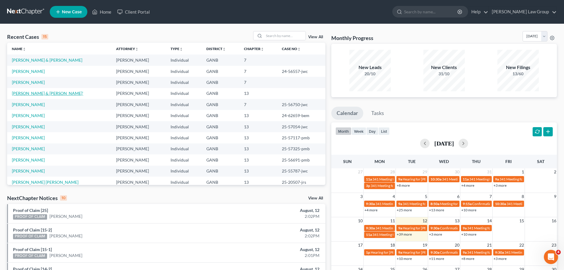
click at [41, 93] on link "[PERSON_NAME] & [PERSON_NAME]'" at bounding box center [47, 93] width 71 height 5
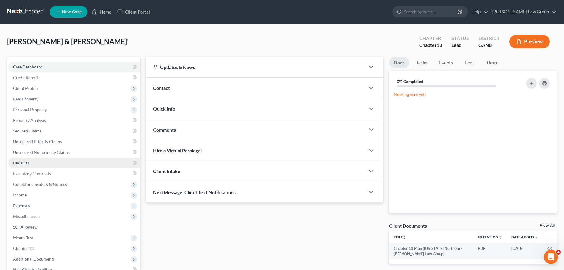
click at [30, 167] on link "Lawsuits" at bounding box center [74, 163] width 132 height 11
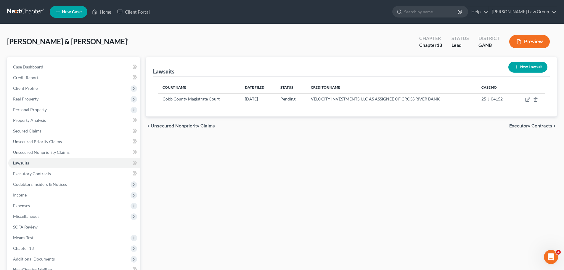
click at [521, 68] on button "New Lawsuit" at bounding box center [528, 67] width 39 height 11
select select "0"
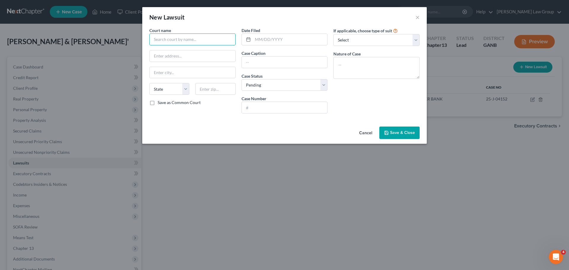
click at [175, 40] on input "text" at bounding box center [192, 39] width 86 height 12
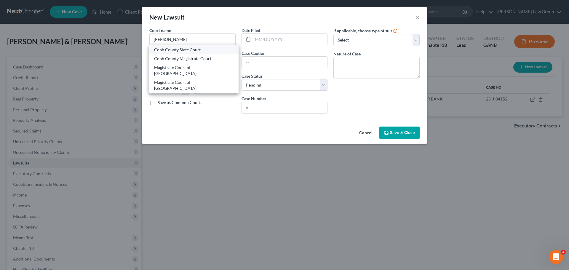
click at [186, 50] on div "Cobb County State Court" at bounding box center [194, 50] width 80 height 6
type input "Cobb County State Court"
type input "[STREET_ADDRESS]"
type input "Marietta"
select select "10"
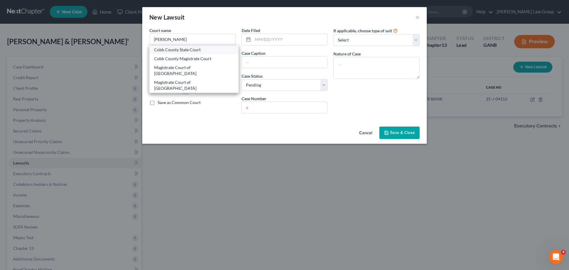
type input "30090"
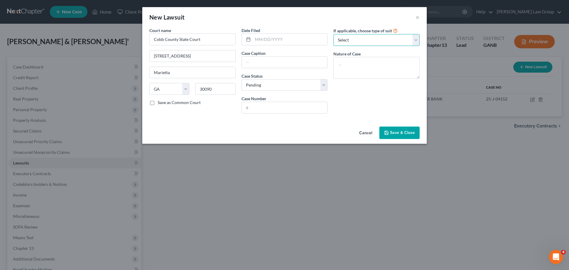
click at [345, 38] on select "Select Repossession Garnishment Foreclosure Attached, Seized, Or Levied Other" at bounding box center [376, 40] width 86 height 12
select select "4"
click at [333, 34] on select "Select Repossession Garnishment Foreclosure Attached, Seized, Or Levied Other" at bounding box center [376, 40] width 86 height 12
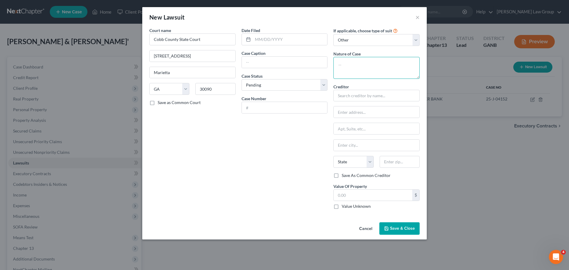
click at [355, 58] on textarea at bounding box center [376, 68] width 86 height 22
type textarea "Civil collection"
click at [355, 96] on input "text" at bounding box center [376, 96] width 86 height 12
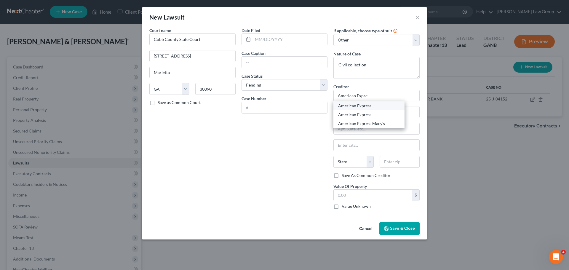
click at [373, 106] on div "American Express" at bounding box center [369, 106] width 62 height 6
type input "American Express"
type input "PO Box 1270"
type input "[GEOGRAPHIC_DATA]"
select select "33"
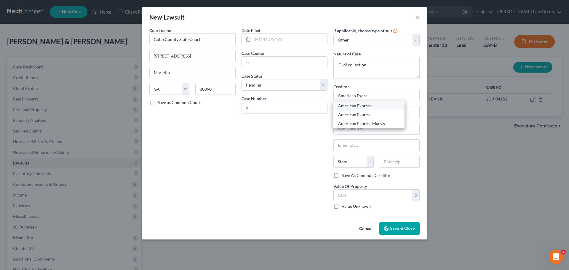
type input "07101-1270"
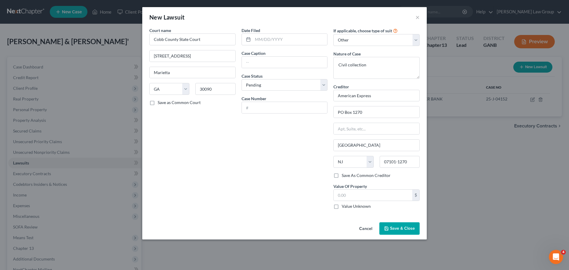
click at [342, 204] on label "Value Unknown" at bounding box center [356, 206] width 29 height 6
click at [344, 204] on input "Value Unknown" at bounding box center [346, 205] width 4 height 4
checkbox input "true"
type input "0.00"
click at [389, 97] on input "American Express" at bounding box center [376, 96] width 86 height 12
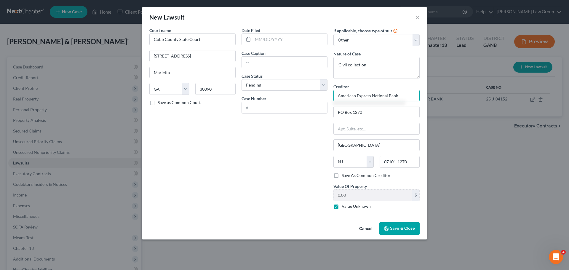
drag, startPoint x: 400, startPoint y: 95, endPoint x: 276, endPoint y: 93, distance: 124.1
click at [276, 93] on div "Court name * [GEOGRAPHIC_DATA] [GEOGRAPHIC_DATA] [GEOGRAPHIC_DATA] [US_STATE][G…" at bounding box center [284, 120] width 276 height 187
type input "American Express National Bank"
click at [255, 104] on input "text" at bounding box center [285, 107] width 86 height 11
paste input "American Express National Bank"
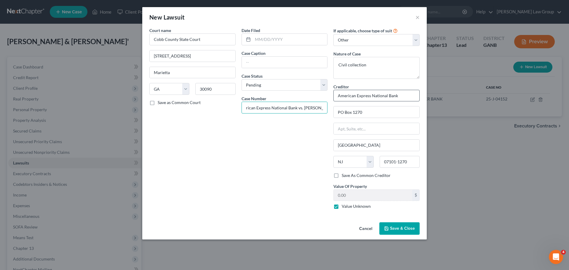
type input "American Express National Bank vs. [PERSON_NAME]"
click at [262, 111] on input "American Express National Bank vs. [PERSON_NAME]" at bounding box center [285, 107] width 86 height 11
drag, startPoint x: 324, startPoint y: 109, endPoint x: 184, endPoint y: 97, distance: 140.3
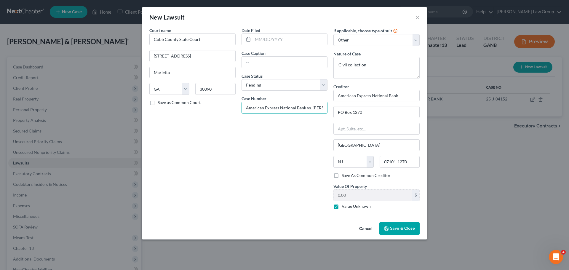
click at [184, 97] on div "Court name * [GEOGRAPHIC_DATA] [GEOGRAPHIC_DATA] [GEOGRAPHIC_DATA] [US_STATE][G…" at bounding box center [284, 120] width 276 height 187
click at [261, 63] on input "text" at bounding box center [285, 62] width 86 height 11
paste input "American Express National Bank vs. [PERSON_NAME]"
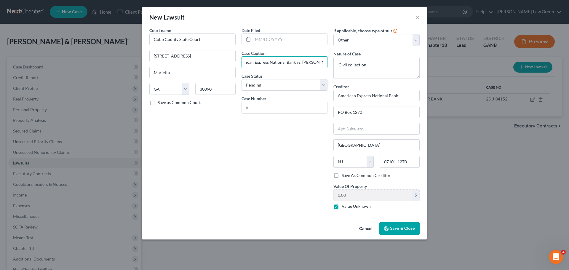
type input "American Express National Bank vs. [PERSON_NAME]"
click at [257, 120] on div "Date Filed Case Caption American Express National Bank vs. [PERSON_NAME] Case S…" at bounding box center [284, 120] width 92 height 187
click at [257, 110] on input "text" at bounding box center [285, 107] width 86 height 11
type input "24100598"
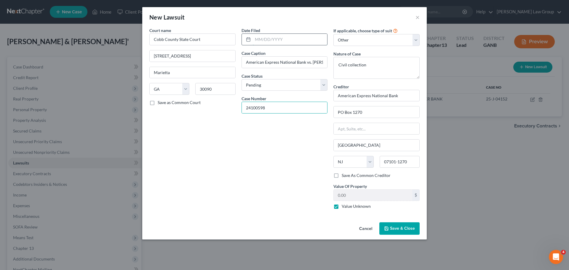
click at [271, 43] on input "text" at bounding box center [290, 39] width 75 height 11
click at [273, 39] on input "text" at bounding box center [290, 39] width 75 height 11
type input "[DATE]"
click at [282, 169] on div "Date Filed [DATE] Case Caption American Express National Bank vs. [PERSON_NAME]…" at bounding box center [284, 120] width 92 height 187
click at [397, 230] on span "Save & Close" at bounding box center [402, 228] width 25 height 5
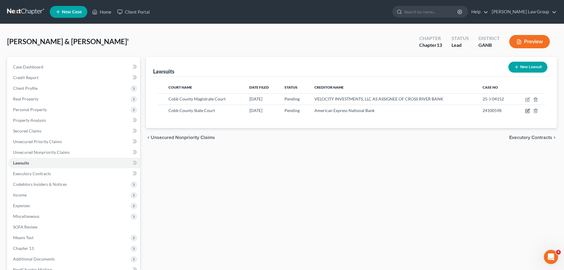
drag, startPoint x: 527, startPoint y: 111, endPoint x: 523, endPoint y: 131, distance: 20.0
click at [528, 117] on div "Court Name Date Filed Status Creditor Name Case No Cobb County Magistrate Court…" at bounding box center [351, 102] width 397 height 51
click at [526, 65] on button "New Lawsuit" at bounding box center [528, 67] width 39 height 11
select select "0"
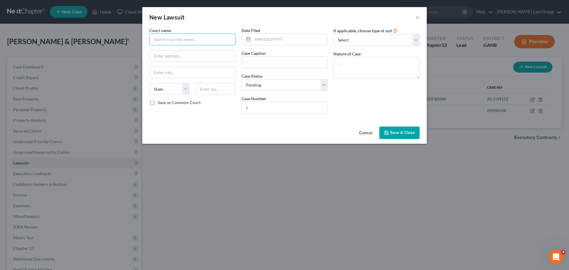
click at [171, 38] on input "text" at bounding box center [192, 39] width 86 height 12
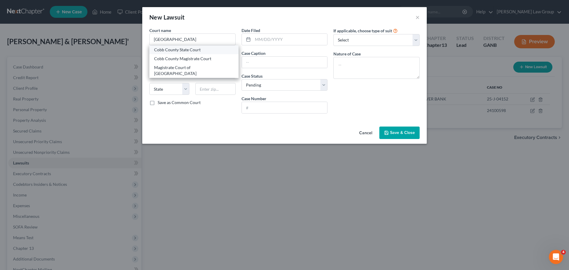
click at [169, 50] on div "Cobb County State Court" at bounding box center [194, 50] width 80 height 6
type input "Cobb County State Court"
type input "[STREET_ADDRESS]"
type input "Marietta"
select select "10"
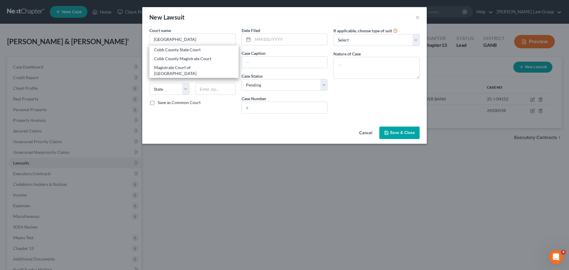
type input "30090"
click at [270, 41] on input "text" at bounding box center [290, 39] width 75 height 11
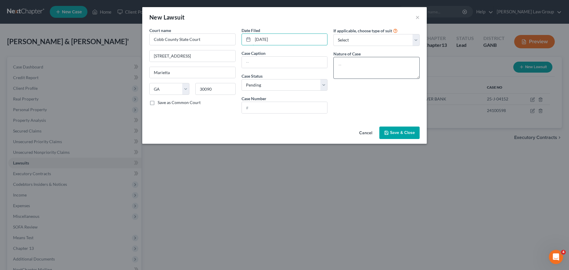
type input "[DATE]"
click at [346, 65] on textarea at bounding box center [376, 68] width 86 height 22
click at [347, 38] on select "Select Repossession Garnishment Foreclosure Attached, Seized, Or Levied Other" at bounding box center [376, 40] width 86 height 12
select select "4"
click at [333, 34] on select "Select Repossession Garnishment Foreclosure Attached, Seized, Or Levied Other" at bounding box center [376, 40] width 86 height 12
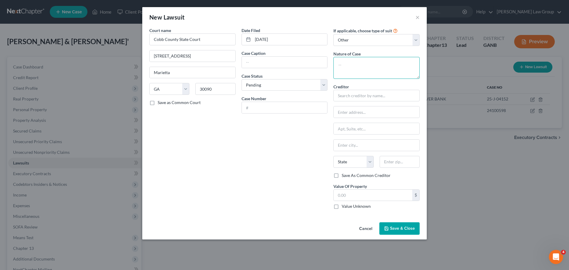
click at [339, 57] on textarea at bounding box center [376, 68] width 86 height 22
type textarea "Civil collection suit"
type input "A"
paste input "American Express National Bank vs. [PERSON_NAME]"
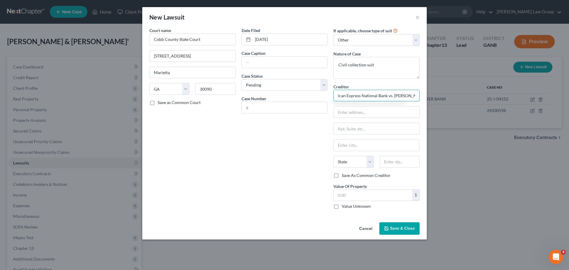
click at [376, 98] on input "American Express National Bank vs. [PERSON_NAME]" at bounding box center [376, 96] width 86 height 12
click at [423, 104] on div "Court name * [GEOGRAPHIC_DATA] [GEOGRAPHIC_DATA] [GEOGRAPHIC_DATA] [US_STATE][G…" at bounding box center [284, 123] width 284 height 193
drag, startPoint x: 397, startPoint y: 95, endPoint x: 468, endPoint y: 97, distance: 71.4
click at [465, 98] on div "New Lawsuit × Court name * [GEOGRAPHIC_DATA] [GEOGRAPHIC_DATA] [GEOGRAPHIC_DATA…" at bounding box center [284, 135] width 569 height 270
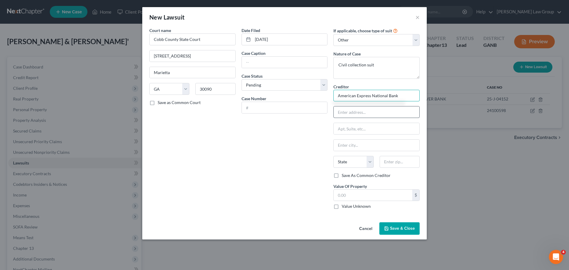
type input "American Express National Bank"
click at [378, 112] on input "text" at bounding box center [377, 111] width 86 height 11
click at [407, 96] on input "American Express National Bank" at bounding box center [376, 96] width 86 height 12
click at [251, 62] on input "text" at bounding box center [285, 62] width 86 height 11
paste input "American Express National Bank vs. [PERSON_NAME]"
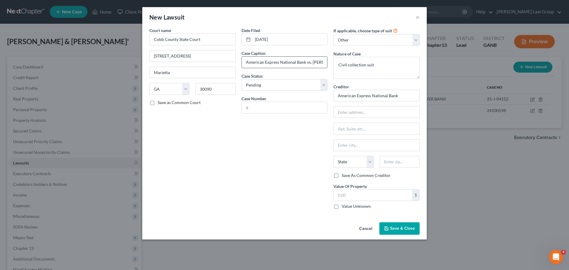
scroll to position [0, 10]
type input "American Express National Bank vs. [PERSON_NAME]"
click at [387, 96] on input "American Express National Bank" at bounding box center [376, 96] width 86 height 12
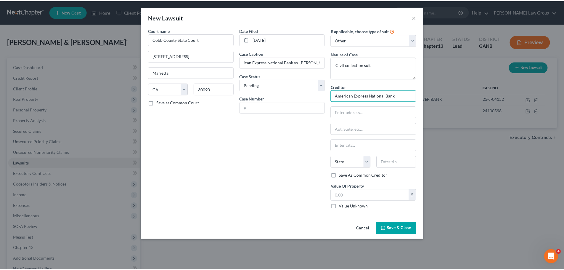
scroll to position [0, 0]
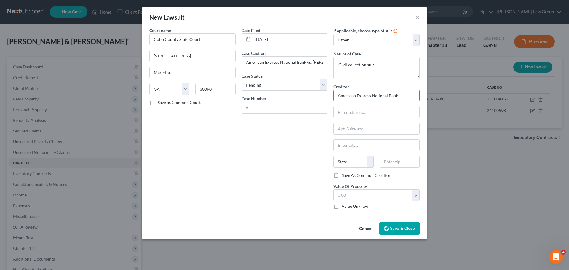
click at [405, 94] on input "American Express National Bank" at bounding box center [376, 96] width 86 height 12
drag, startPoint x: 406, startPoint y: 96, endPoint x: 369, endPoint y: 92, distance: 36.9
click at [369, 92] on input "American Express National Bank" at bounding box center [376, 96] width 86 height 12
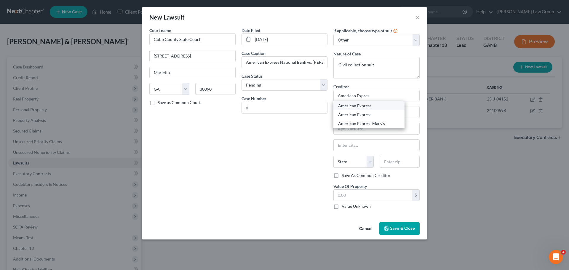
click at [368, 106] on div "American Express" at bounding box center [369, 106] width 62 height 6
type input "American Express"
type input "PO Box 1270"
type input "[GEOGRAPHIC_DATA]"
select select "33"
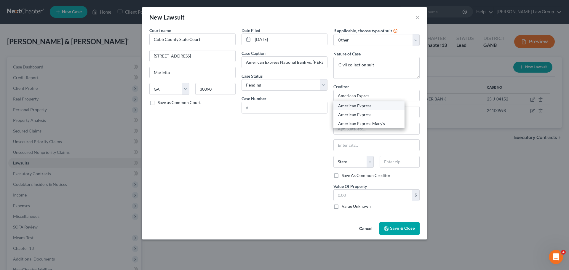
type input "07101-1270"
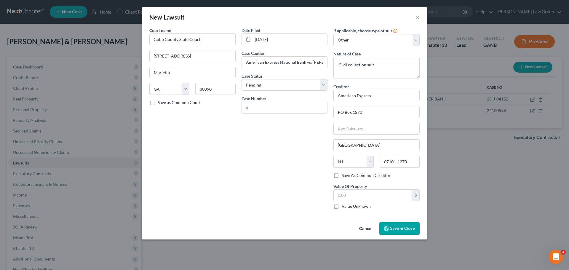
click at [342, 205] on label "Value Unknown" at bounding box center [356, 206] width 29 height 6
click at [344, 205] on input "Value Unknown" at bounding box center [346, 205] width 4 height 4
checkbox input "true"
type input "0.00"
click at [257, 106] on input "text" at bounding box center [285, 107] width 86 height 11
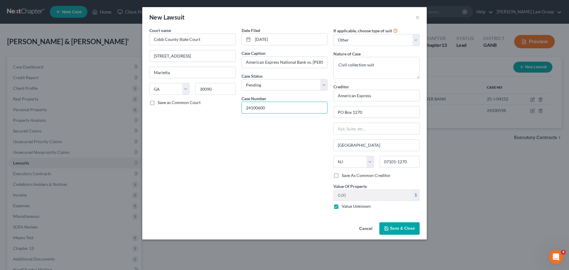
type input "24100600"
click at [395, 227] on span "Save & Close" at bounding box center [402, 228] width 25 height 5
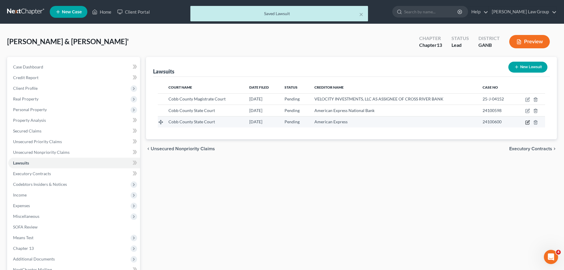
click at [526, 122] on icon "button" at bounding box center [527, 122] width 5 height 5
select select "10"
select select "0"
select select "4"
select select "33"
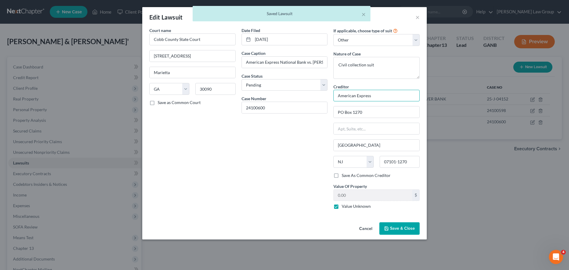
click at [388, 98] on input "American Express" at bounding box center [376, 96] width 86 height 12
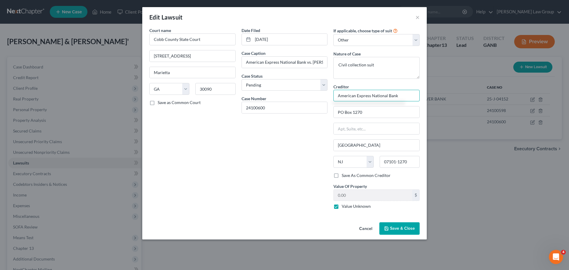
type input "American Express National Bank"
click at [390, 226] on button "Save & Close" at bounding box center [399, 228] width 40 height 12
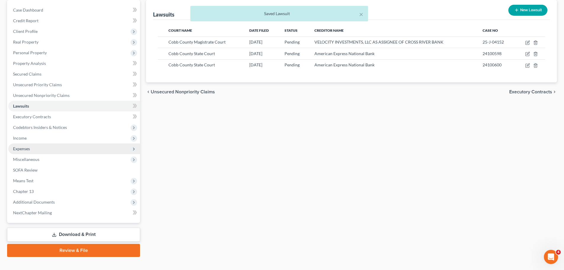
scroll to position [66, 0]
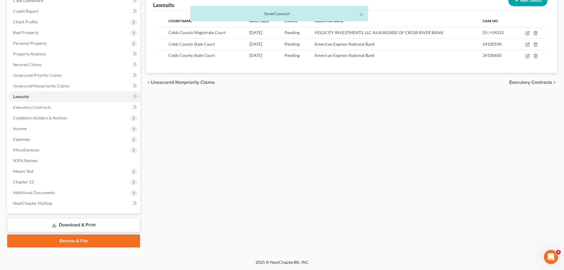
click at [87, 226] on link "Download & Print" at bounding box center [73, 225] width 133 height 14
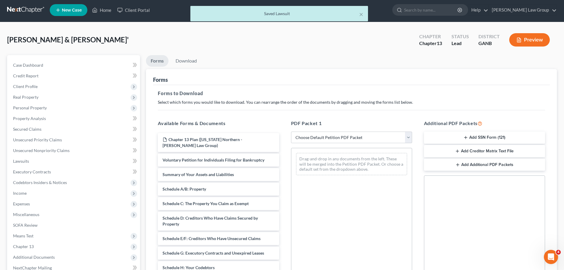
scroll to position [96, 0]
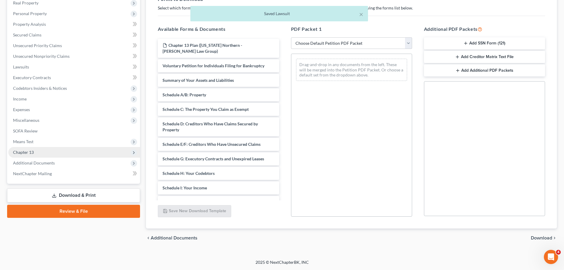
click at [53, 155] on span "Chapter 13" at bounding box center [74, 152] width 132 height 11
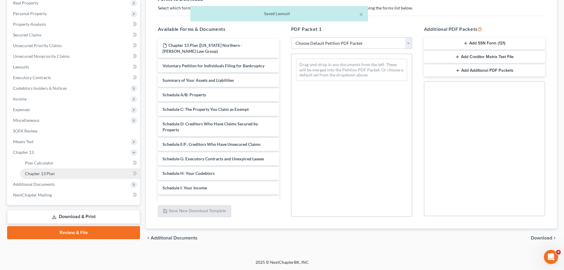
click at [64, 172] on link "Chapter 13 Plan" at bounding box center [80, 173] width 120 height 11
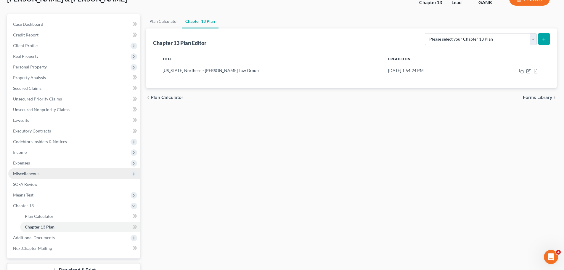
scroll to position [88, 0]
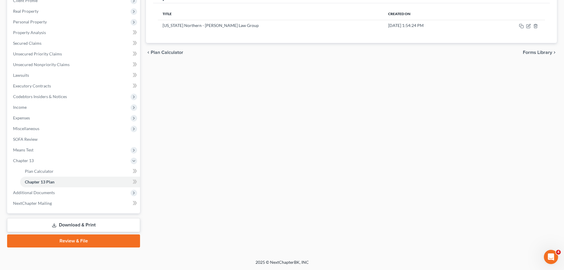
click at [76, 224] on link "Download & Print" at bounding box center [73, 225] width 133 height 14
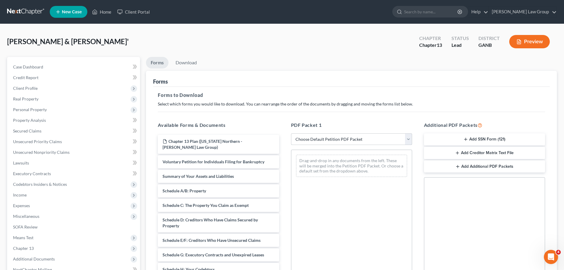
click at [332, 143] on select "Choose Default Petition PDF Packet Complete Bankruptcy Petition (all forms and …" at bounding box center [351, 139] width 121 height 12
select select "0"
click at [291, 133] on select "Choose Default Petition PDF Packet Complete Bankruptcy Petition (all forms and …" at bounding box center [351, 139] width 121 height 12
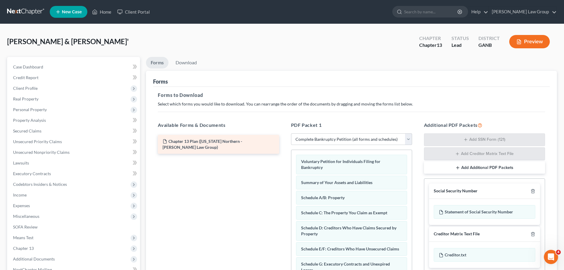
click at [284, 151] on div "Chapter 13 Plan ([US_STATE] Northern - [PERSON_NAME] Law Group)" at bounding box center [218, 144] width 131 height 19
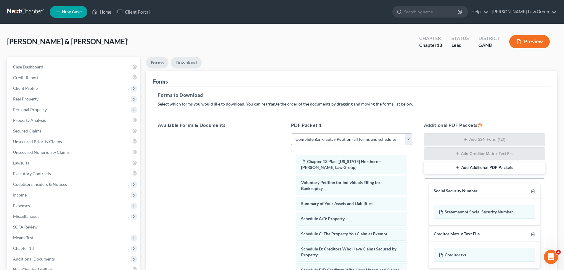
click at [190, 65] on link "Download" at bounding box center [186, 63] width 31 height 12
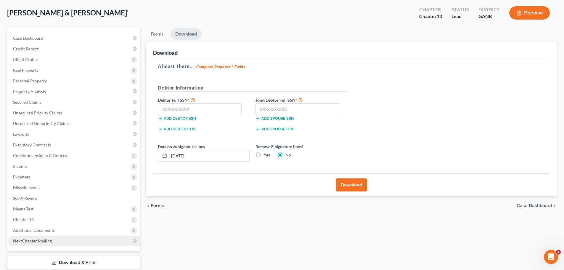
scroll to position [66, 0]
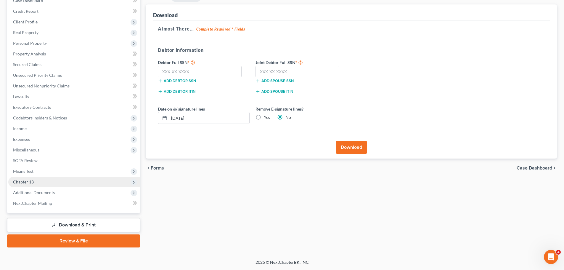
click at [40, 180] on span "Chapter 13" at bounding box center [74, 182] width 132 height 11
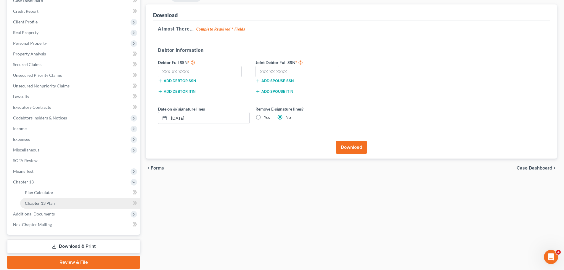
click at [52, 202] on span "Chapter 13 Plan" at bounding box center [40, 203] width 30 height 5
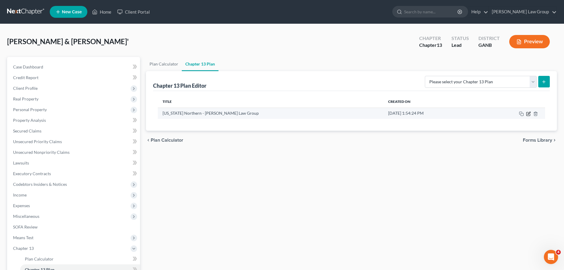
click at [528, 113] on icon "button" at bounding box center [528, 113] width 5 height 5
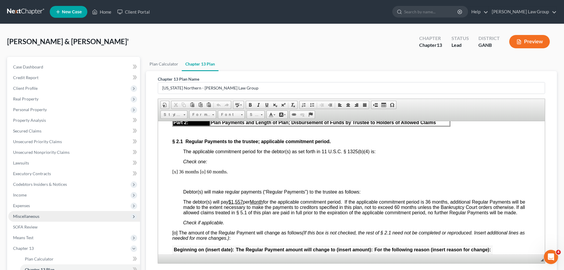
scroll to position [88, 0]
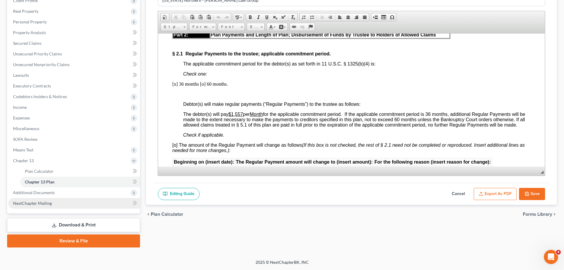
drag, startPoint x: 58, startPoint y: 234, endPoint x: 94, endPoint y: 199, distance: 49.9
click at [58, 235] on link "Review & File" at bounding box center [73, 240] width 133 height 13
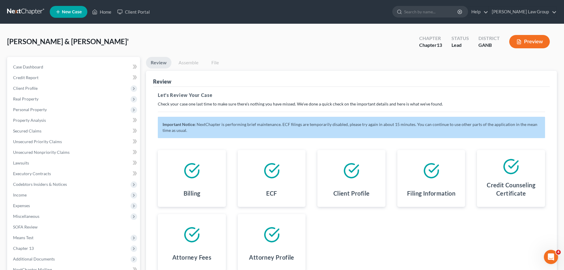
click at [186, 61] on link "Assemble" at bounding box center [188, 63] width 29 height 12
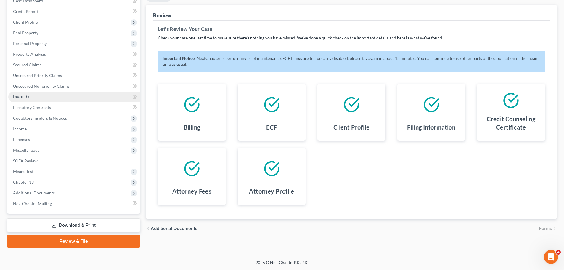
scroll to position [66, 0]
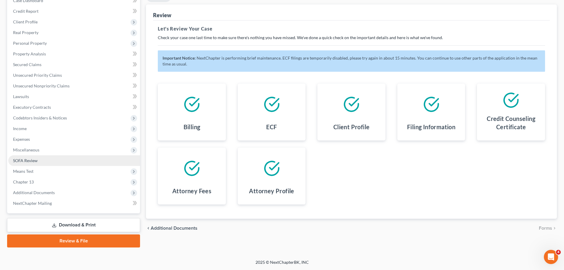
click at [33, 158] on span "SOFA Review" at bounding box center [25, 160] width 25 height 5
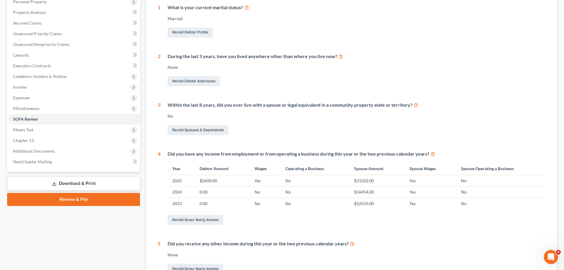
scroll to position [148, 0]
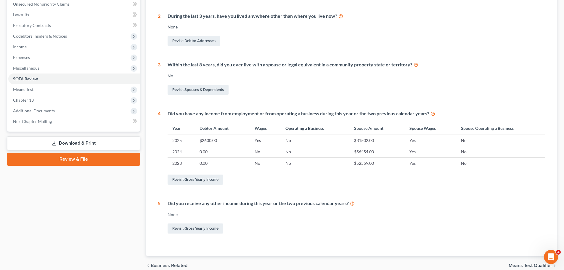
click at [76, 144] on link "Download & Print" at bounding box center [73, 143] width 133 height 14
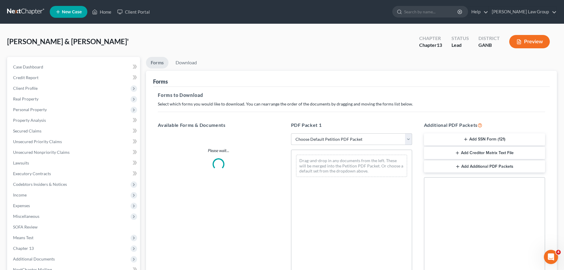
click at [356, 142] on select "Choose Default Petition PDF Packet Complete Bankruptcy Petition (all forms and …" at bounding box center [351, 139] width 121 height 12
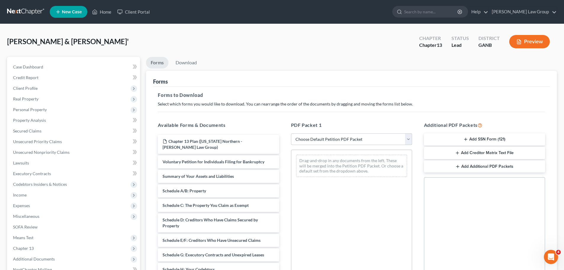
select select "0"
click at [291, 133] on select "Choose Default Petition PDF Packet Complete Bankruptcy Petition (all forms and …" at bounding box center [351, 139] width 121 height 12
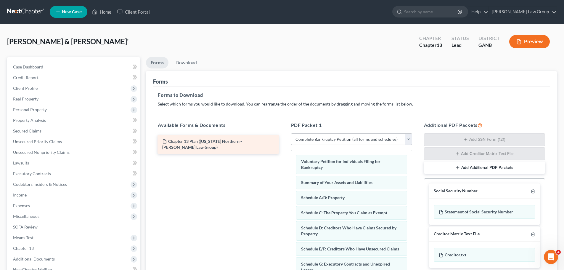
drag, startPoint x: 203, startPoint y: 139, endPoint x: 311, endPoint y: 140, distance: 108.7
click at [284, 142] on div "Chapter 13 Plan ([US_STATE] Northern - [PERSON_NAME] Law Group) Chapter 13 Plan…" at bounding box center [218, 141] width 131 height 13
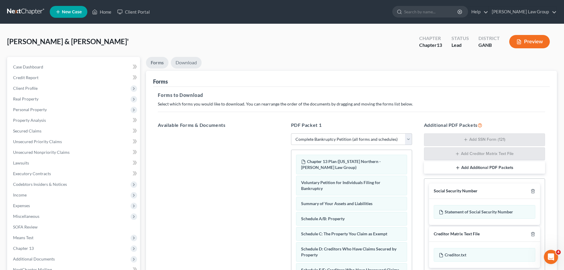
click at [180, 60] on link "Download" at bounding box center [186, 63] width 31 height 12
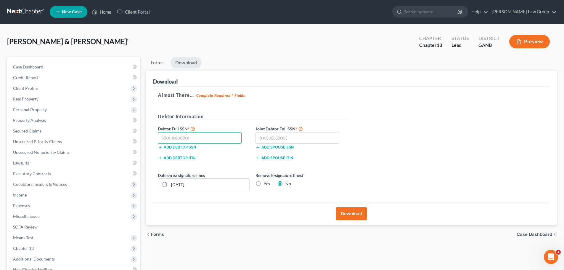
drag, startPoint x: 176, startPoint y: 137, endPoint x: 209, endPoint y: 137, distance: 32.3
click at [176, 137] on input "text" at bounding box center [200, 138] width 84 height 12
type input "281-70-1880"
click at [277, 135] on input "text" at bounding box center [298, 138] width 84 height 12
type input "366-98-5107"
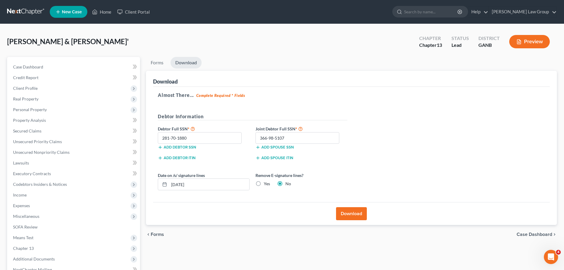
click at [353, 215] on button "Download" at bounding box center [351, 213] width 31 height 13
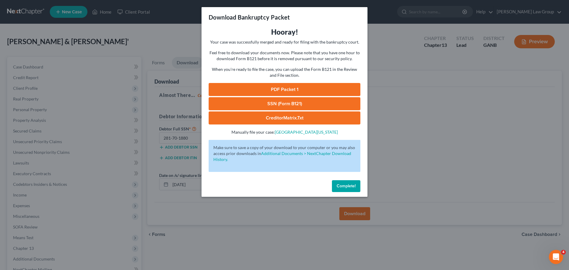
click at [278, 95] on link "PDF Packet 1" at bounding box center [285, 89] width 152 height 13
click at [268, 101] on link "SSN (Form B121)" at bounding box center [285, 103] width 152 height 13
click at [349, 188] on span "Complete!" at bounding box center [346, 185] width 19 height 5
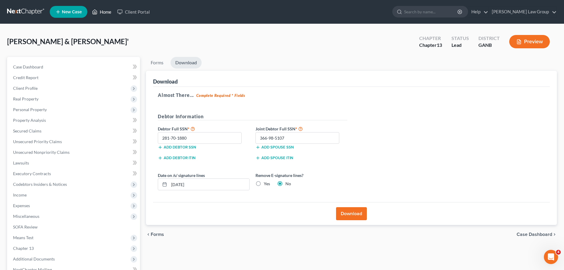
click at [104, 14] on link "Home" at bounding box center [101, 12] width 25 height 11
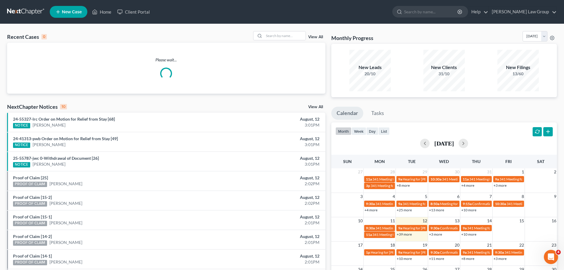
click at [283, 30] on div "Recent Cases 0 View All Please wait... NextChapter Notices 10 View All 24-55327…" at bounding box center [282, 177] width 564 height 307
click at [281, 42] on div "Recent Cases 0 View All" at bounding box center [166, 37] width 318 height 12
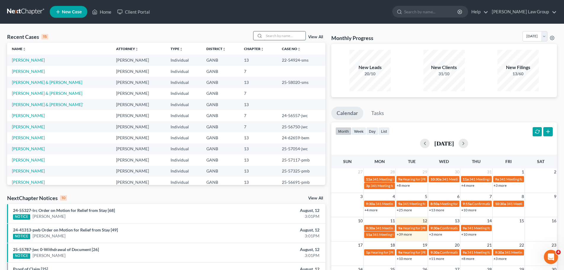
click at [281, 34] on input "search" at bounding box center [284, 35] width 41 height 9
type input "[PERSON_NAME]"
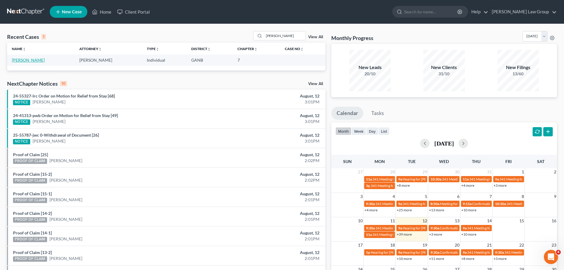
click at [31, 59] on link "[PERSON_NAME]" at bounding box center [28, 59] width 33 height 5
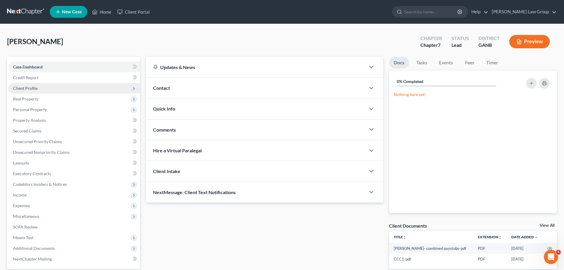
click at [32, 89] on span "Client Profile" at bounding box center [25, 88] width 25 height 5
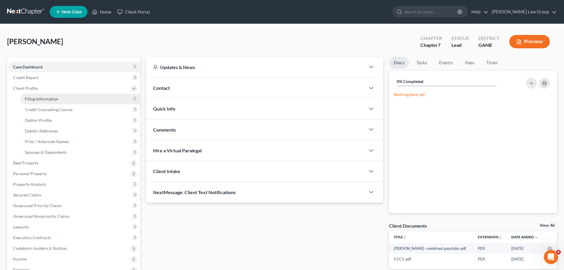
click at [39, 99] on span "Filing Information" at bounding box center [41, 98] width 33 height 5
select select "1"
select select "0"
select select "19"
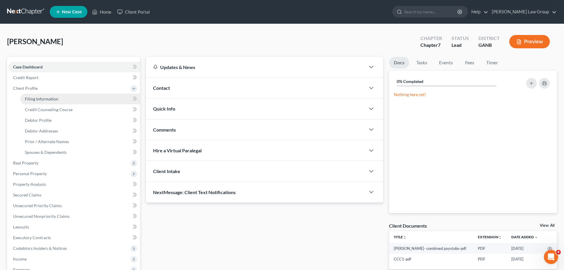
select select "0"
select select "10"
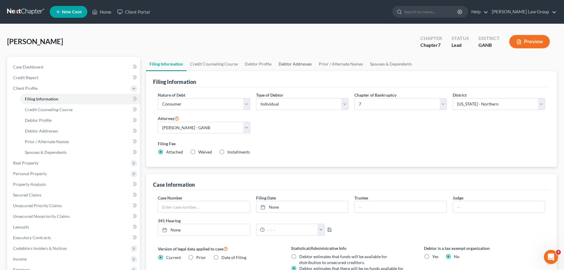
click at [299, 60] on link "Debtor Addresses" at bounding box center [295, 64] width 40 height 14
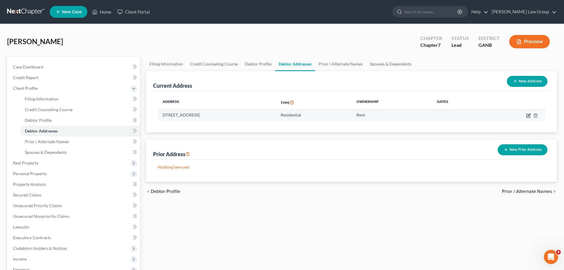
click at [529, 116] on icon "button" at bounding box center [528, 115] width 5 height 5
select select "10"
select select "32"
select select "0"
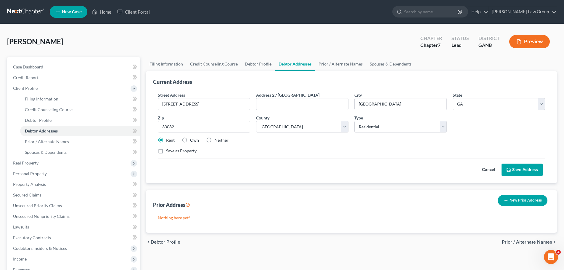
click at [526, 171] on button "Save Address" at bounding box center [522, 170] width 41 height 12
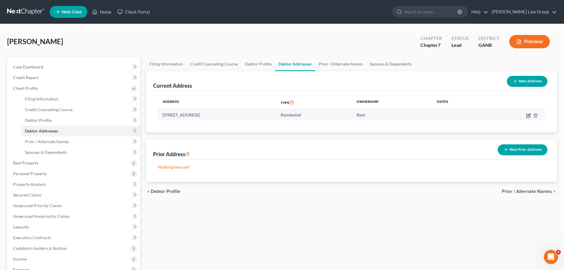
click at [531, 113] on icon "button" at bounding box center [528, 115] width 5 height 5
select select "10"
select select "32"
select select "0"
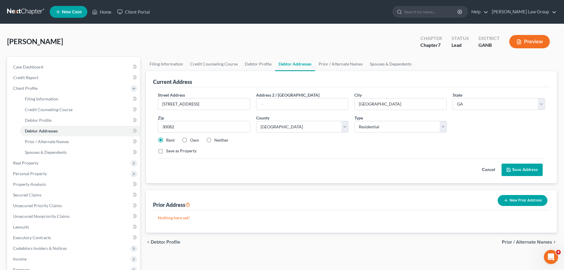
click at [513, 171] on button "Save Address" at bounding box center [522, 170] width 41 height 12
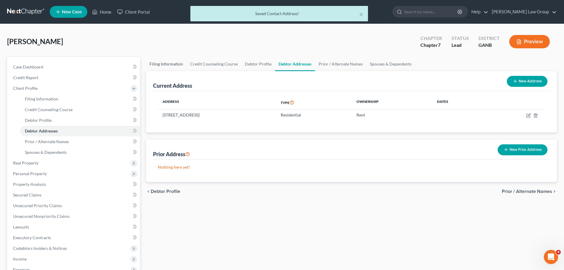
click at [165, 60] on link "Filing Information" at bounding box center [166, 64] width 41 height 14
select select "1"
select select "0"
select select "19"
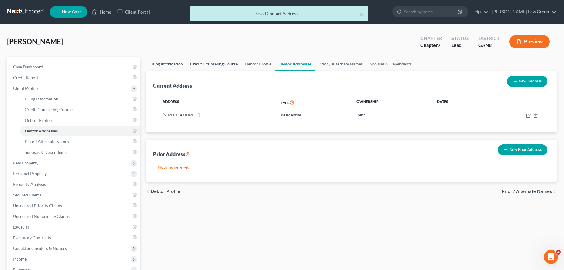
select select "0"
select select "10"
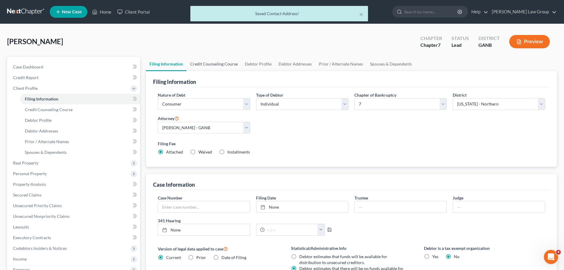
click at [211, 60] on link "Credit Counseling Course" at bounding box center [214, 64] width 55 height 14
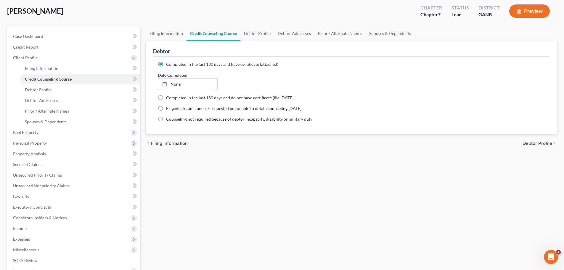
scroll to position [120, 0]
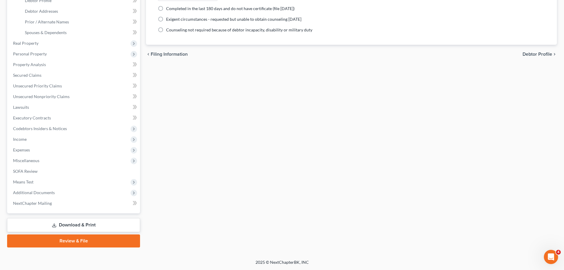
click at [83, 222] on link "Download & Print" at bounding box center [73, 225] width 133 height 14
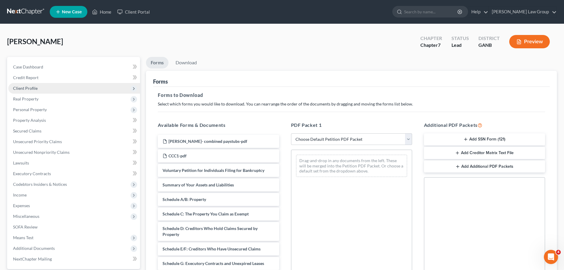
click at [44, 87] on span "Client Profile" at bounding box center [74, 88] width 132 height 11
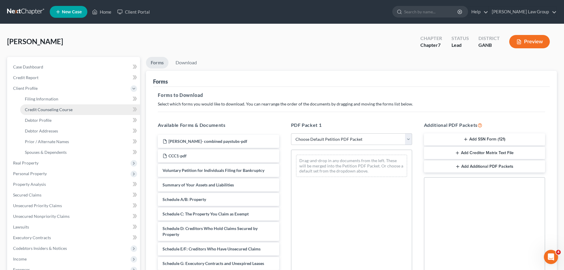
click at [53, 114] on link "Credit Counseling Course" at bounding box center [80, 109] width 120 height 11
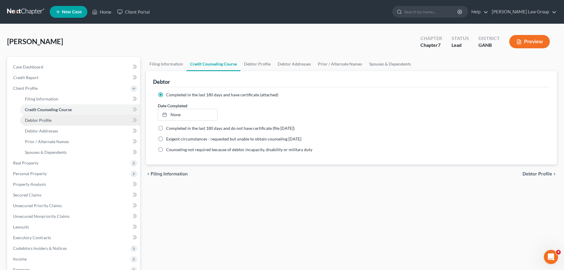
click at [49, 120] on span "Debtor Profile" at bounding box center [38, 120] width 27 height 5
select select "0"
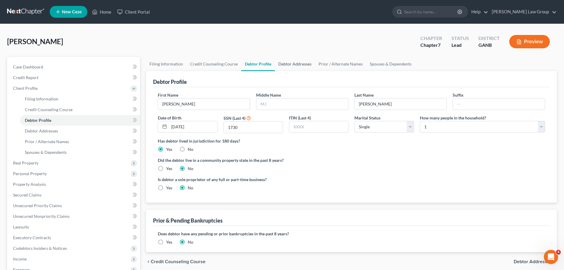
click at [302, 65] on link "Debtor Addresses" at bounding box center [295, 64] width 40 height 14
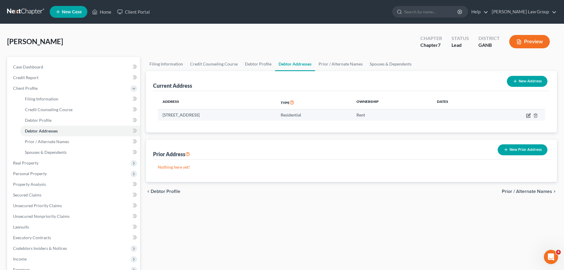
click at [528, 114] on icon "button" at bounding box center [528, 115] width 5 height 5
select select "10"
select select "32"
select select "0"
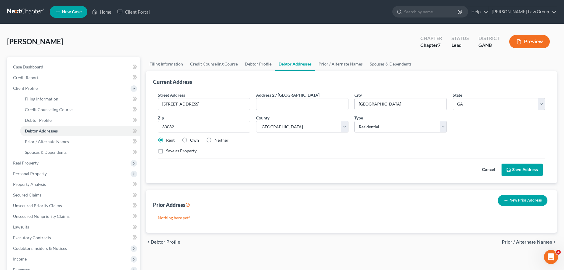
click at [525, 170] on button "Save Address" at bounding box center [522, 170] width 41 height 12
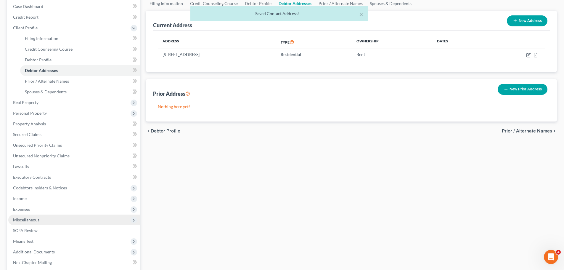
scroll to position [120, 0]
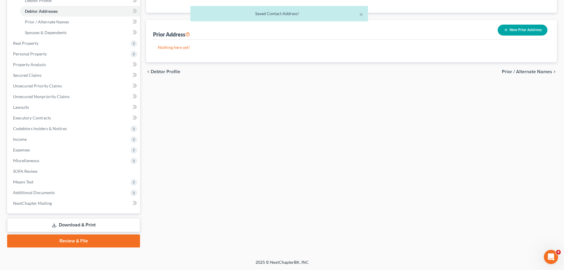
click at [71, 223] on link "Download & Print" at bounding box center [73, 225] width 133 height 14
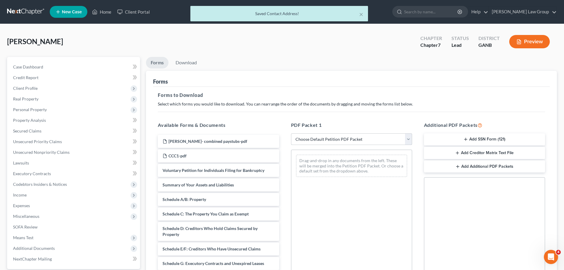
click at [317, 134] on select "Choose Default Petition PDF Packet Complete Bankruptcy Petition (all forms and …" at bounding box center [351, 139] width 121 height 12
select select "0"
click at [291, 133] on select "Choose Default Petition PDF Packet Complete Bankruptcy Petition (all forms and …" at bounding box center [351, 139] width 121 height 12
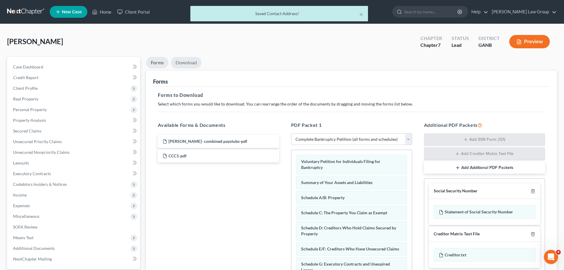
click at [188, 64] on link "Download" at bounding box center [186, 63] width 31 height 12
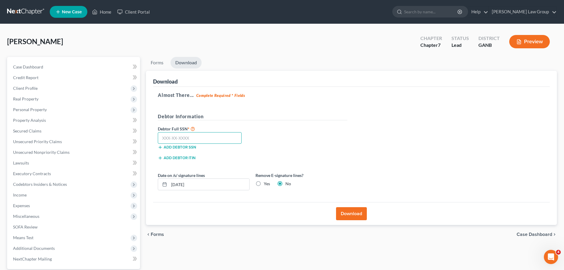
drag, startPoint x: 177, startPoint y: 134, endPoint x: 326, endPoint y: 176, distance: 154.9
click at [177, 134] on input "text" at bounding box center [200, 138] width 84 height 12
paste input "248-61-1730"
type input "248-61-1730"
click at [358, 213] on button "Download" at bounding box center [351, 213] width 31 height 13
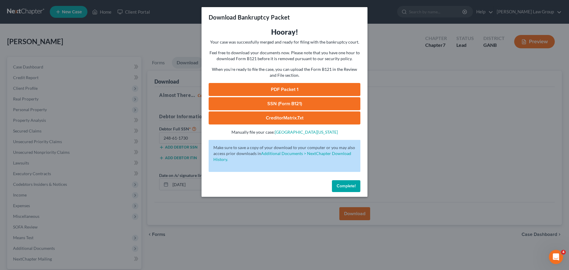
click at [293, 87] on link "PDF Packet 1" at bounding box center [285, 89] width 152 height 13
click at [286, 86] on link "PDF Packet 1" at bounding box center [285, 89] width 152 height 13
click at [339, 188] on span "Complete!" at bounding box center [346, 185] width 19 height 5
